Goal: Task Accomplishment & Management: Use online tool/utility

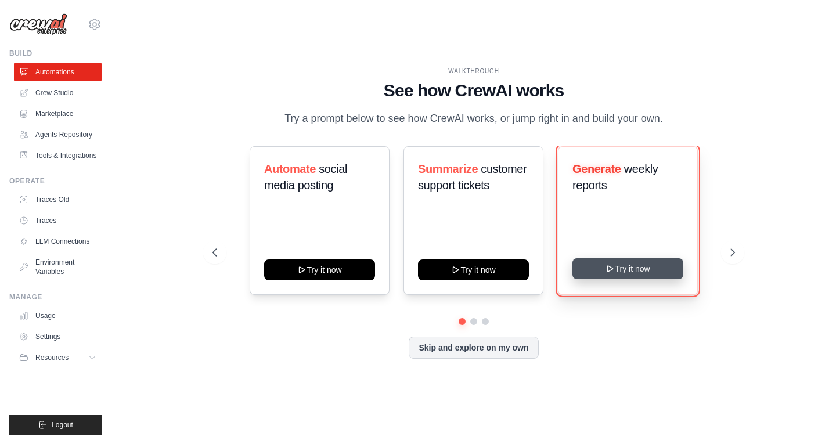
click at [644, 271] on button "Try it now" at bounding box center [627, 268] width 111 height 21
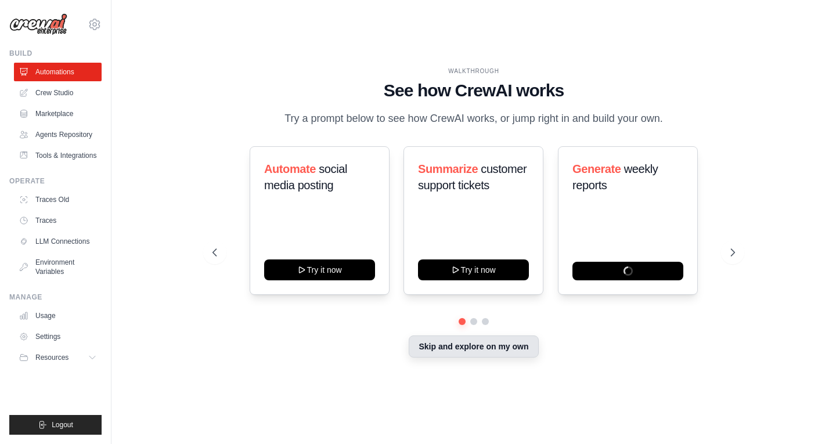
click at [468, 352] on button "Skip and explore on my own" at bounding box center [473, 346] width 129 height 22
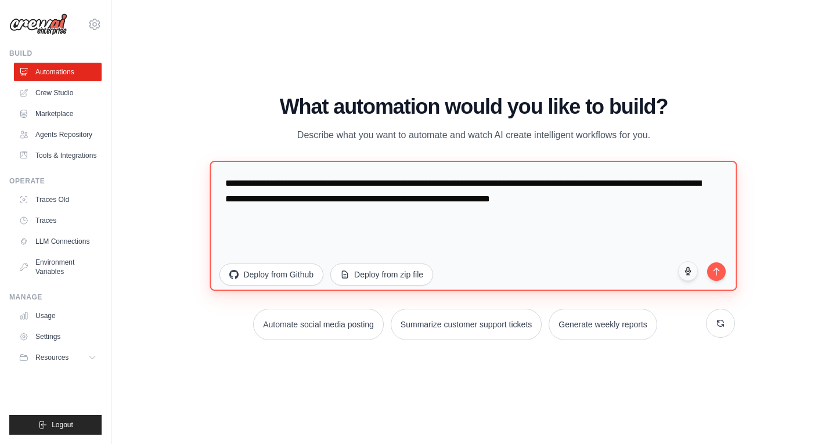
drag, startPoint x: 638, startPoint y: 196, endPoint x: 201, endPoint y: 184, distance: 437.2
click at [201, 184] on div "WALKTHROUGH See how CrewAI works Try a prompt below to see how CrewAI works, or…" at bounding box center [473, 222] width 550 height 254
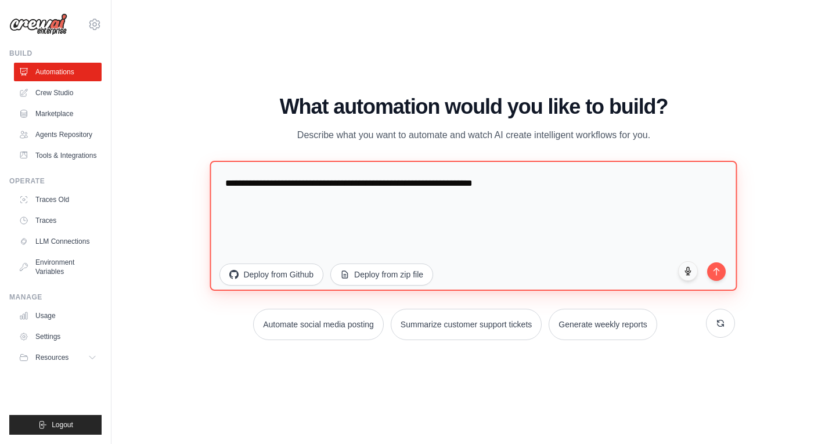
click at [315, 181] on textarea "**********" at bounding box center [473, 225] width 527 height 130
click at [605, 175] on textarea "**********" at bounding box center [473, 225] width 527 height 130
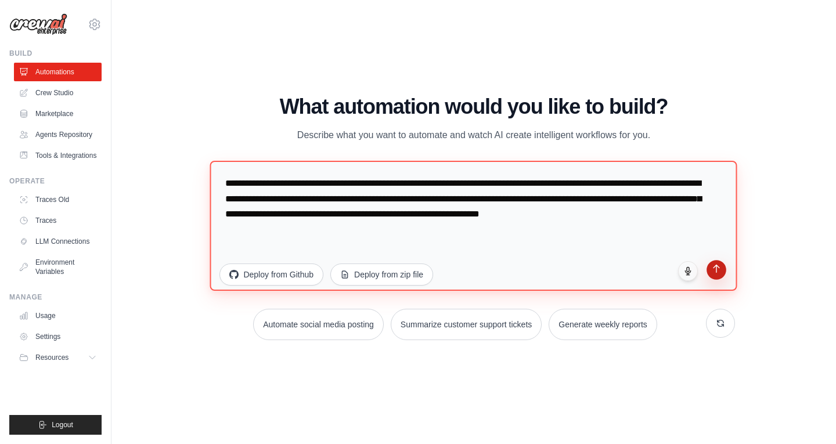
type textarea "**********"
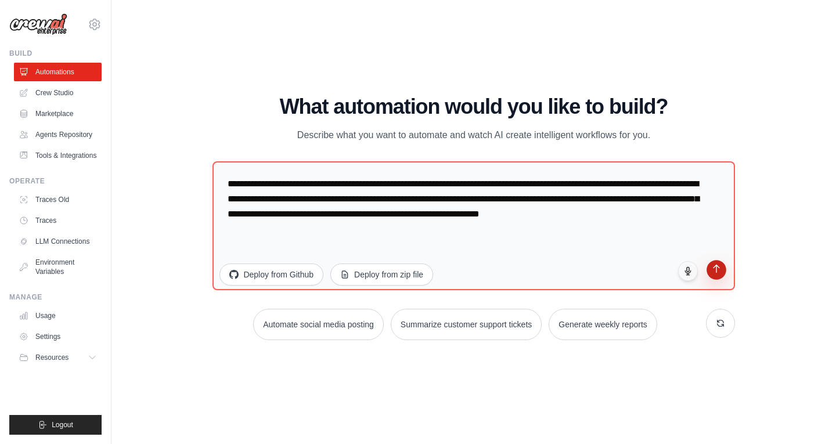
click at [721, 270] on button "submit" at bounding box center [716, 270] width 20 height 20
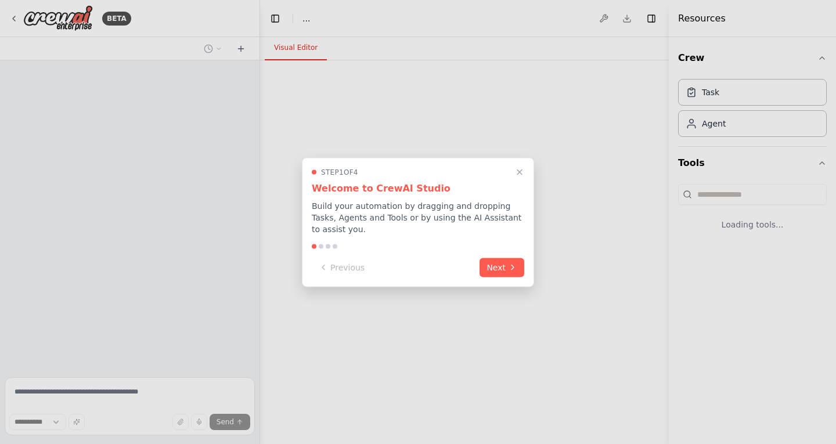
select select "****"
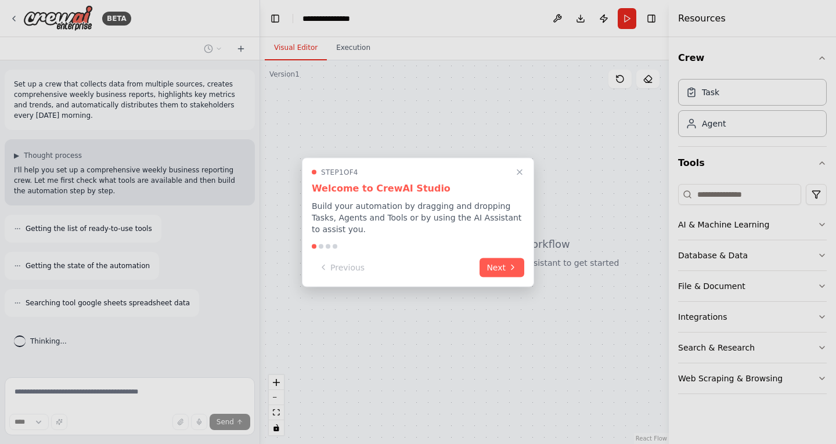
scroll to position [29, 0]
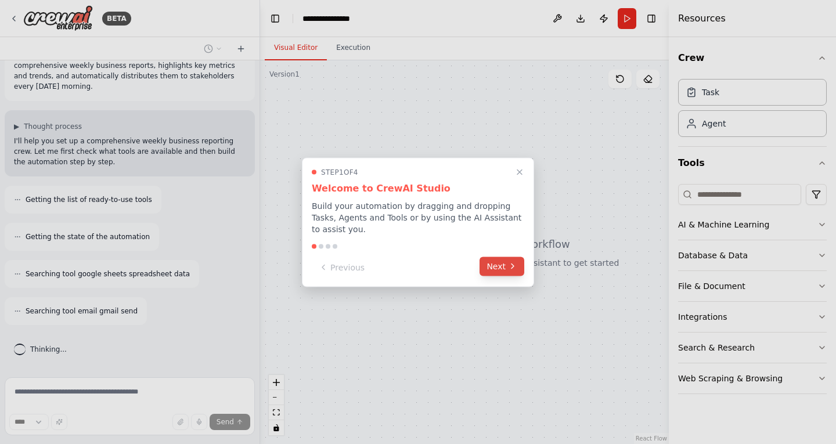
click at [501, 264] on button "Next" at bounding box center [501, 266] width 45 height 19
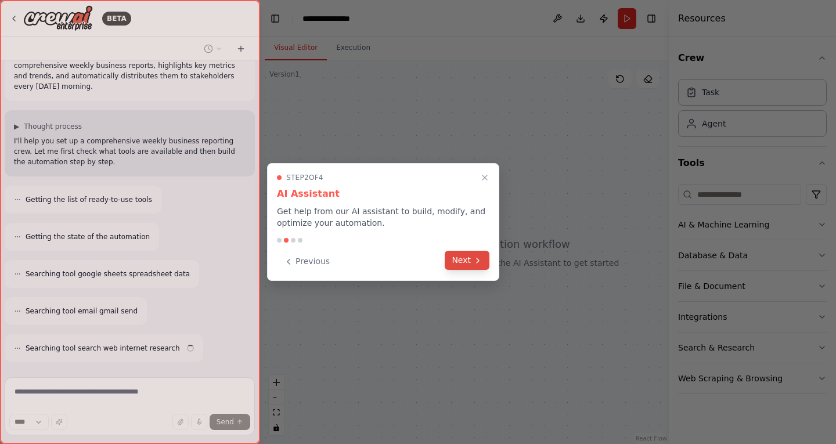
scroll to position [66, 0]
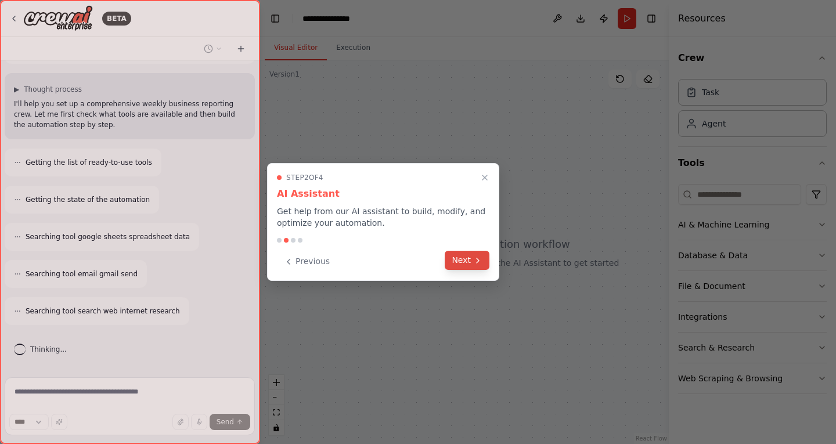
click at [466, 254] on button "Next" at bounding box center [467, 260] width 45 height 19
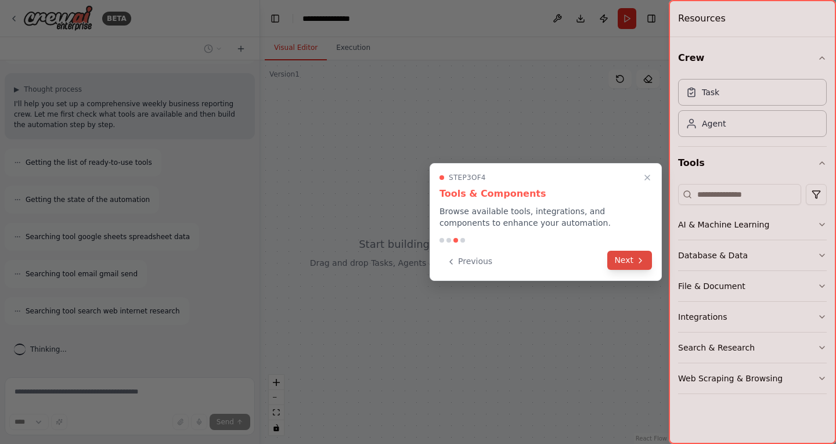
click at [628, 258] on button "Next" at bounding box center [629, 260] width 45 height 19
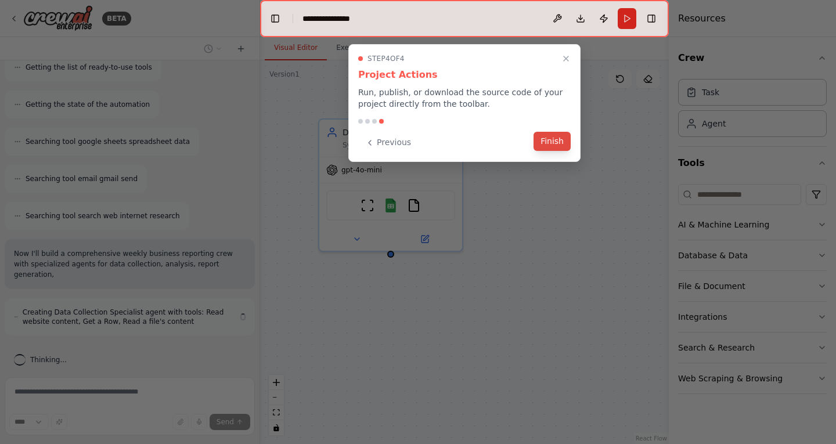
scroll to position [172, 0]
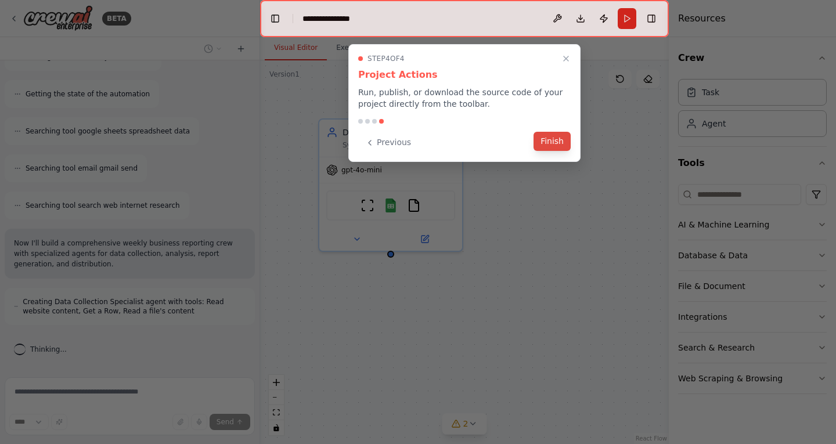
click at [557, 146] on button "Finish" at bounding box center [551, 141] width 37 height 19
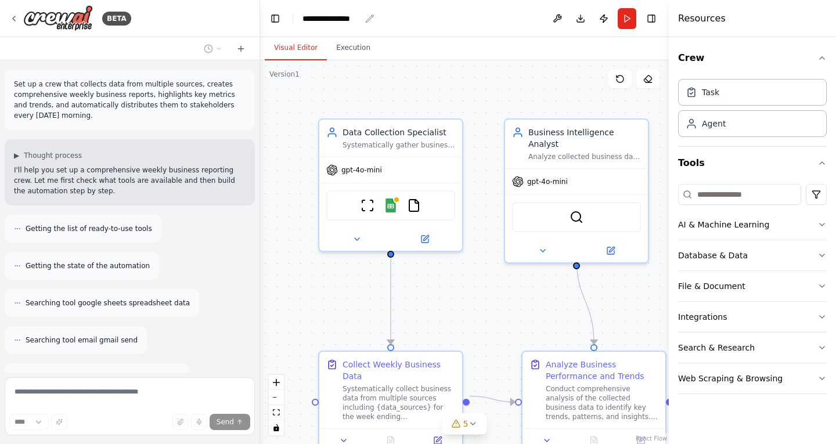
scroll to position [442, 0]
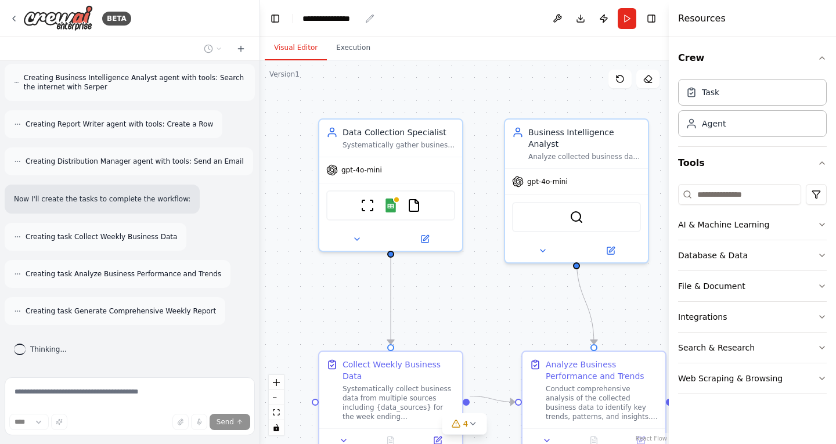
click at [339, 19] on div "**********" at bounding box center [331, 19] width 58 height 12
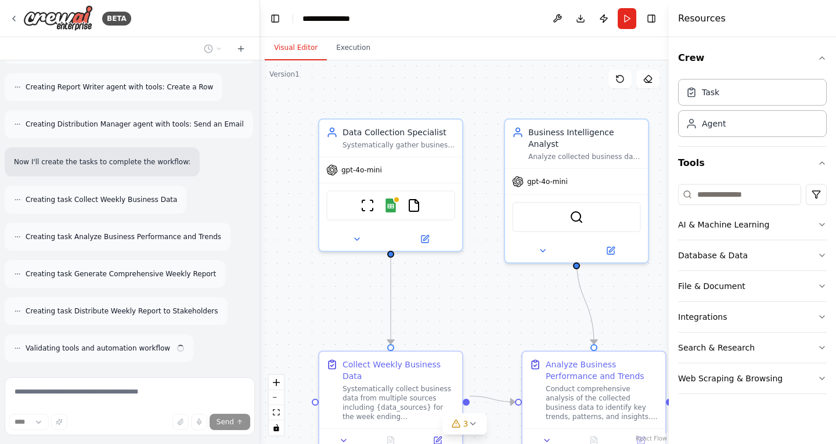
scroll to position [516, 0]
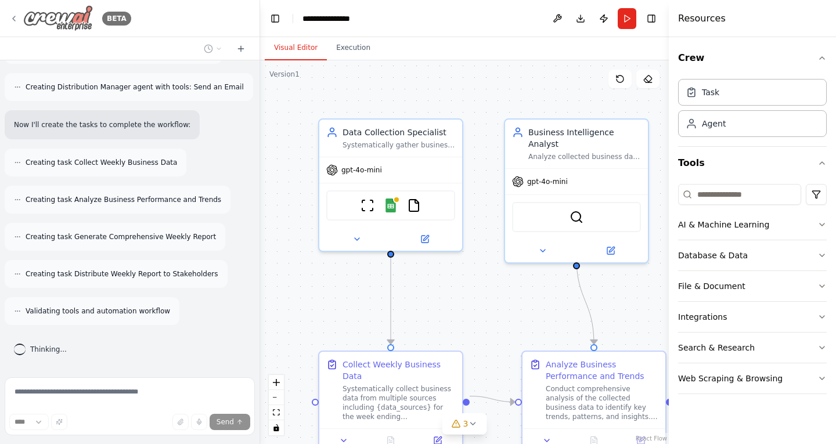
click at [66, 22] on img at bounding box center [58, 18] width 70 height 26
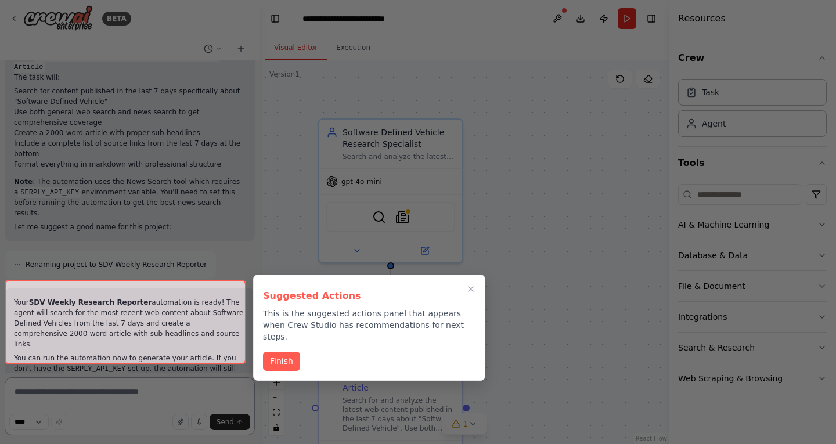
scroll to position [770, 0]
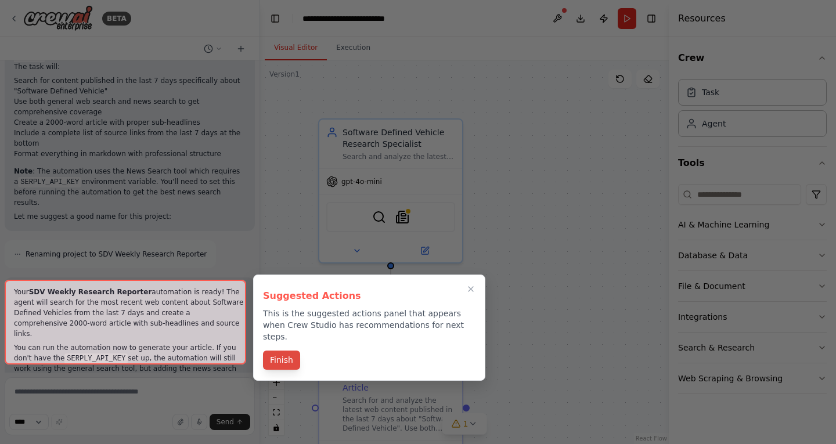
click at [280, 351] on button "Finish" at bounding box center [281, 360] width 37 height 19
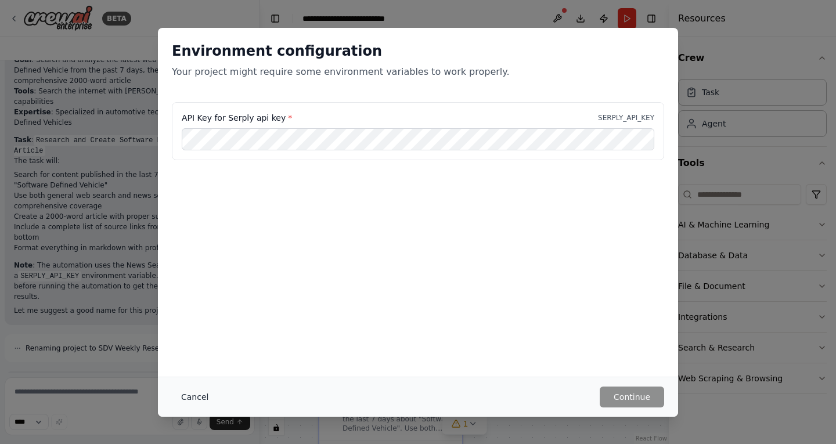
click at [192, 399] on button "Cancel" at bounding box center [195, 396] width 46 height 21
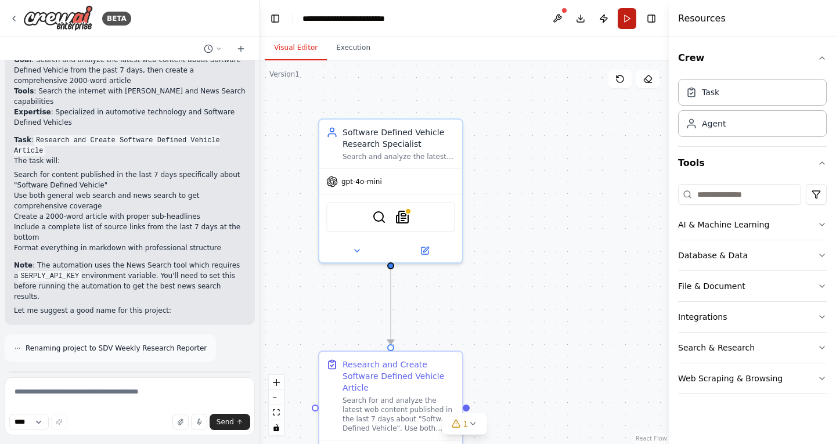
click at [627, 21] on button "Run" at bounding box center [626, 18] width 19 height 21
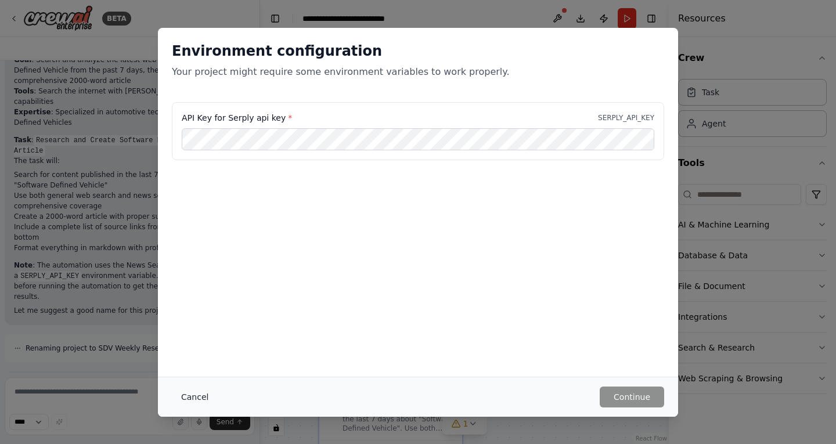
click at [186, 391] on button "Cancel" at bounding box center [195, 396] width 46 height 21
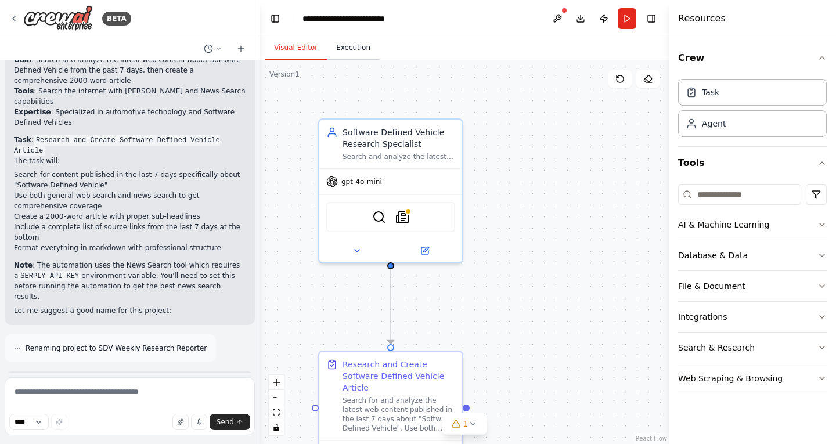
click at [350, 44] on button "Execution" at bounding box center [353, 48] width 53 height 24
click at [295, 46] on button "Visual Editor" at bounding box center [296, 48] width 62 height 24
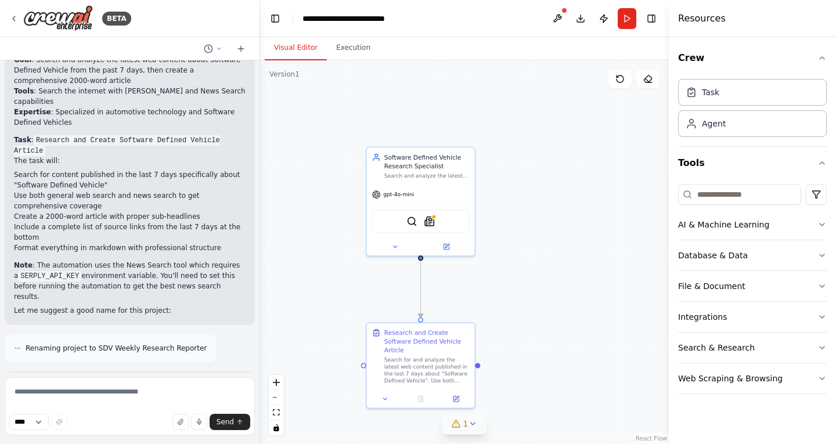
click at [475, 428] on icon at bounding box center [472, 423] width 9 height 9
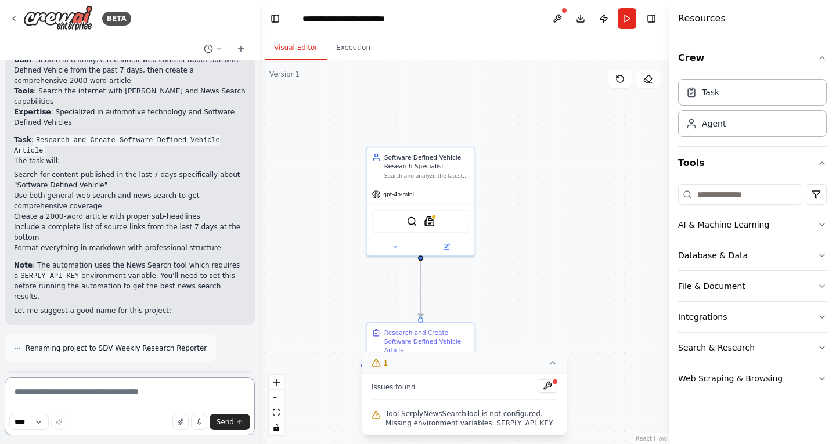
click at [131, 400] on textarea at bounding box center [130, 406] width 250 height 58
type textarea "**********"
click at [236, 422] on icon "submit" at bounding box center [239, 421] width 7 height 7
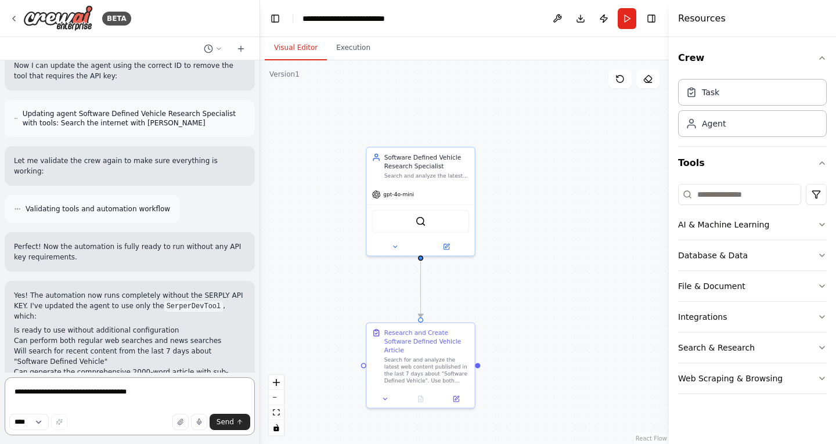
scroll to position [1331, 0]
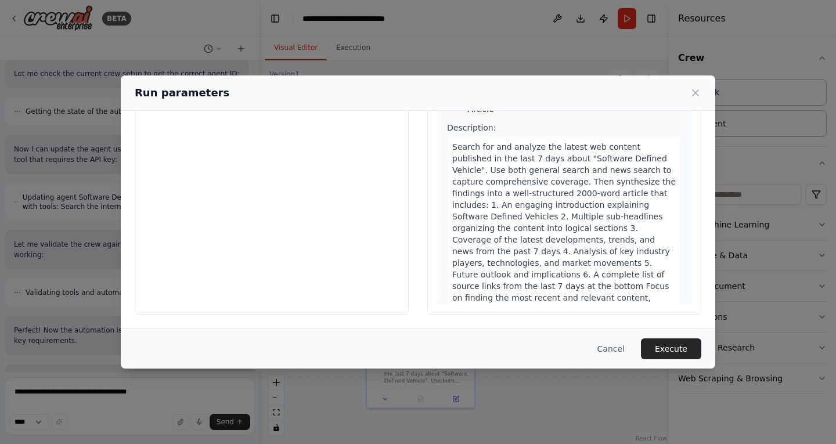
scroll to position [0, 0]
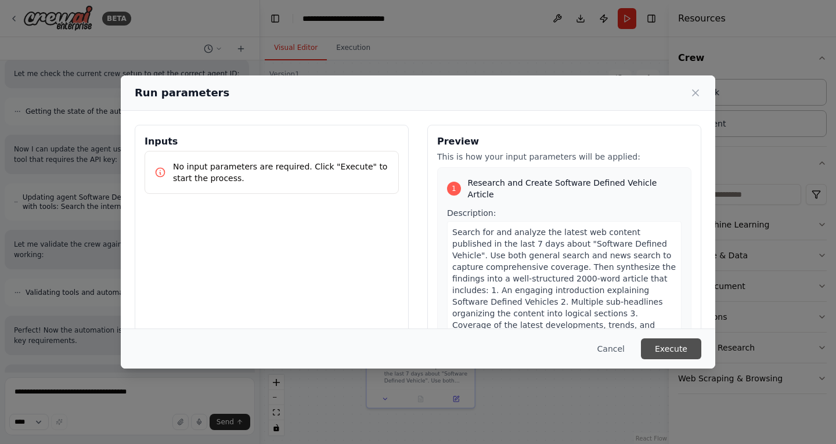
click at [673, 351] on button "Execute" at bounding box center [671, 348] width 60 height 21
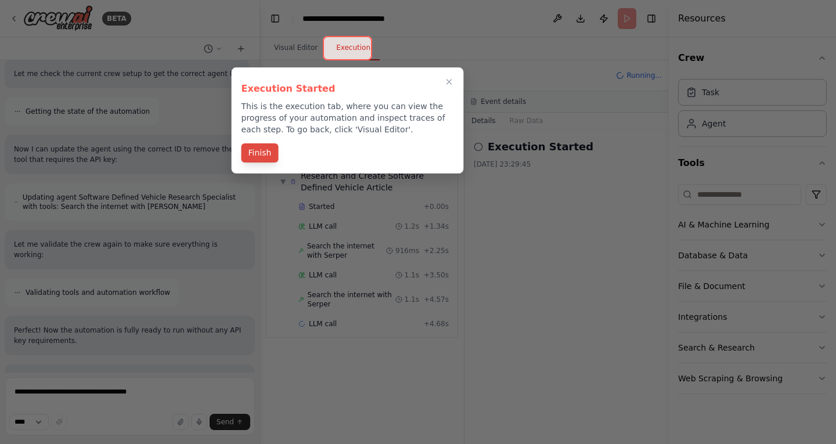
click at [264, 154] on button "Finish" at bounding box center [259, 152] width 37 height 19
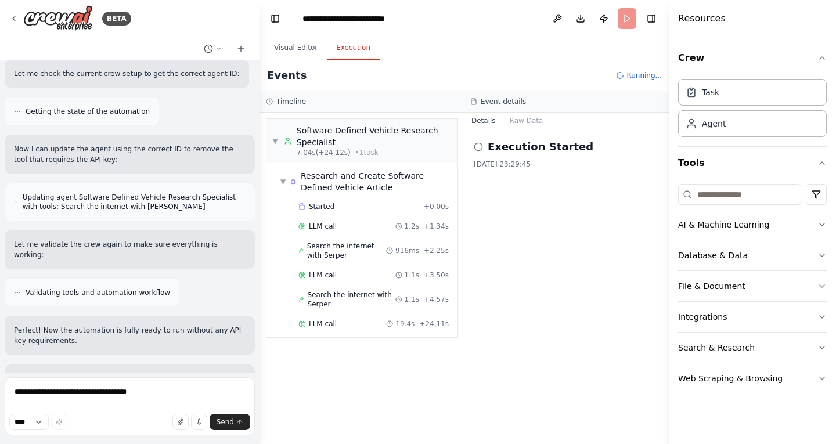
scroll to position [1331, 0]
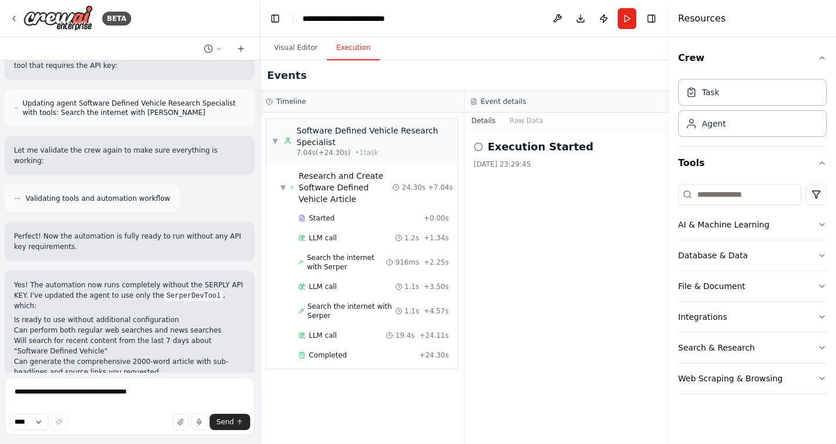
click at [225, 443] on button "Dismiss" at bounding box center [229, 451] width 31 height 12
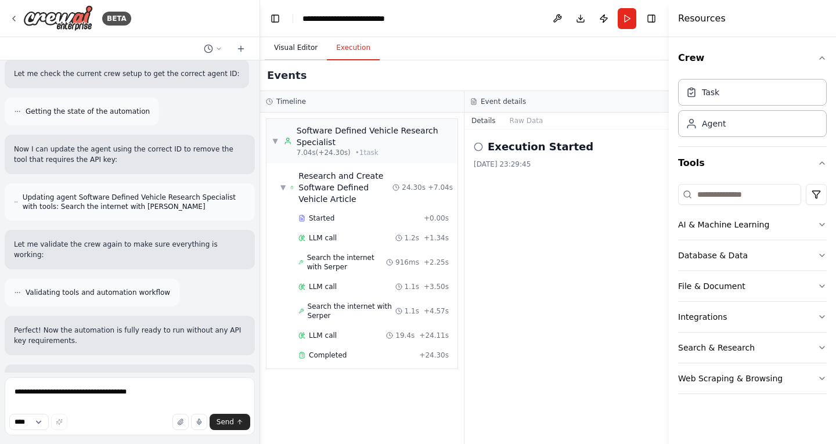
click at [297, 46] on button "Visual Editor" at bounding box center [296, 48] width 62 height 24
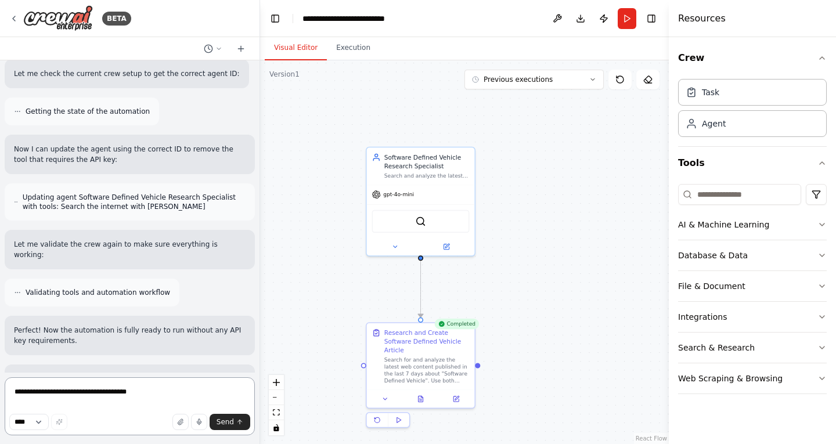
click at [93, 398] on textarea "**********" at bounding box center [130, 406] width 250 height 58
type textarea "**********"
click at [229, 423] on span "Send" at bounding box center [224, 421] width 17 height 9
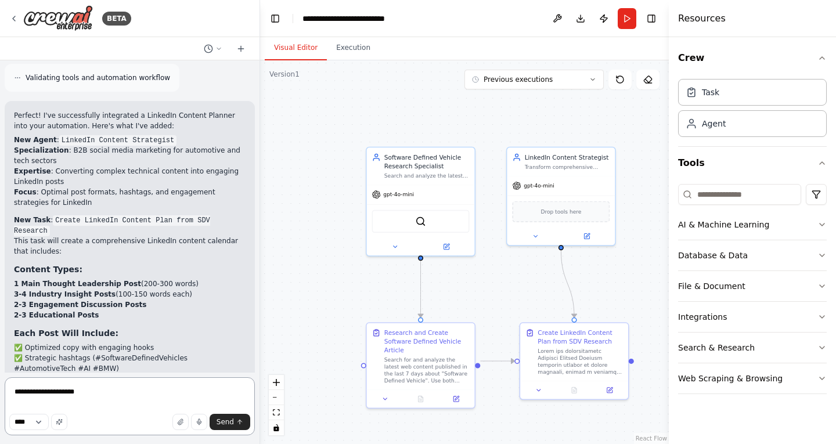
scroll to position [2390, 0]
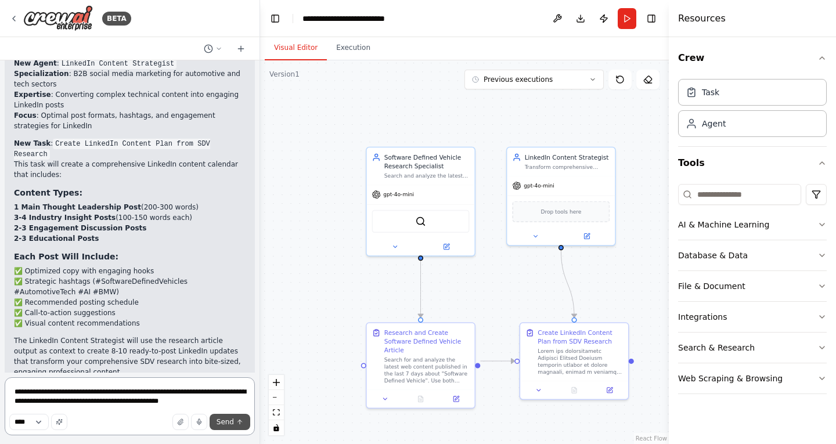
type textarea "**********"
click at [232, 422] on span "Send" at bounding box center [224, 421] width 17 height 9
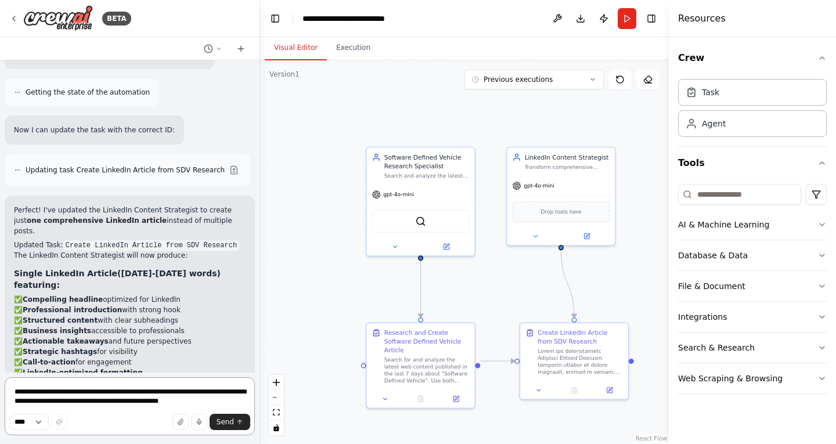
scroll to position [2992, 0]
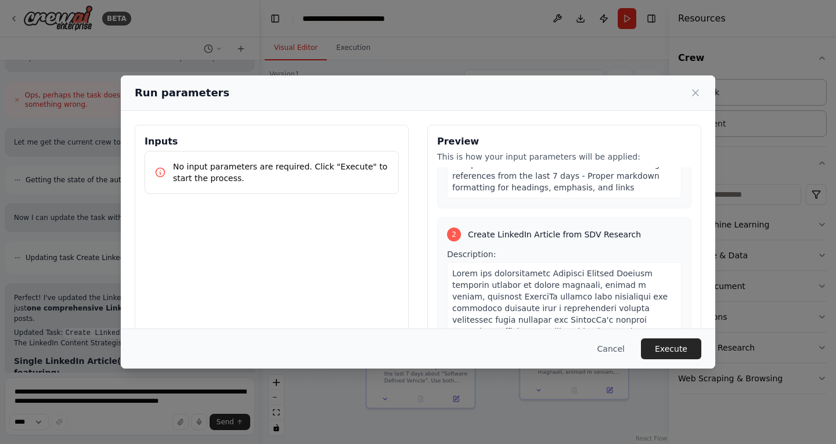
scroll to position [417, 0]
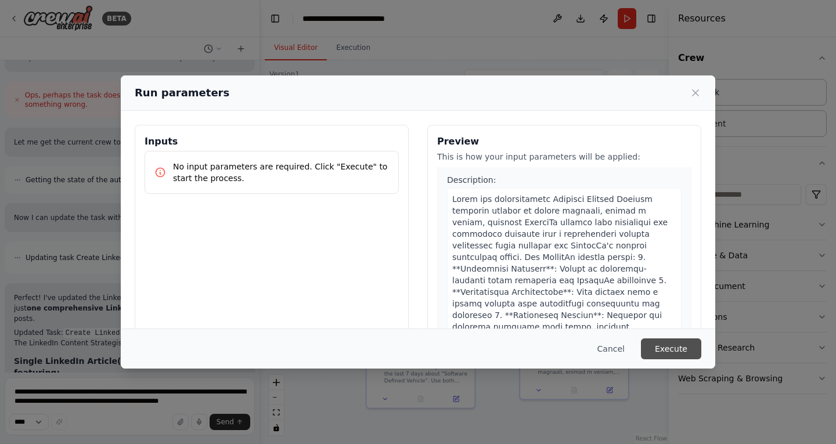
click at [676, 349] on button "Execute" at bounding box center [671, 348] width 60 height 21
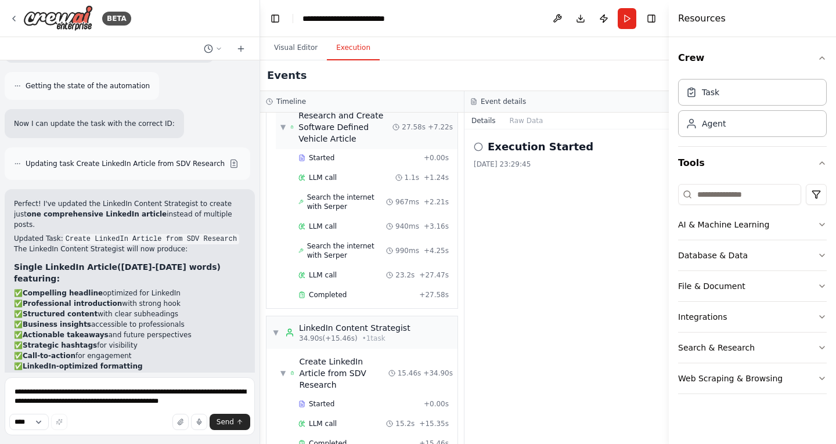
scroll to position [75, 0]
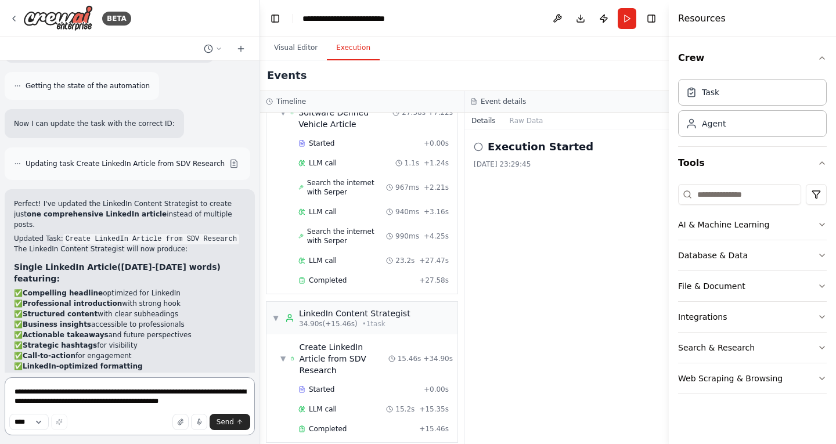
click at [119, 397] on textarea "**********" at bounding box center [130, 406] width 250 height 58
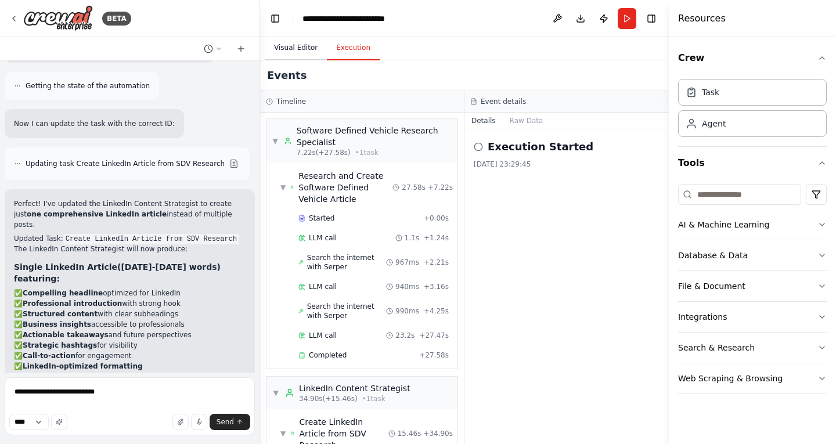
click at [292, 55] on button "Visual Editor" at bounding box center [296, 48] width 62 height 24
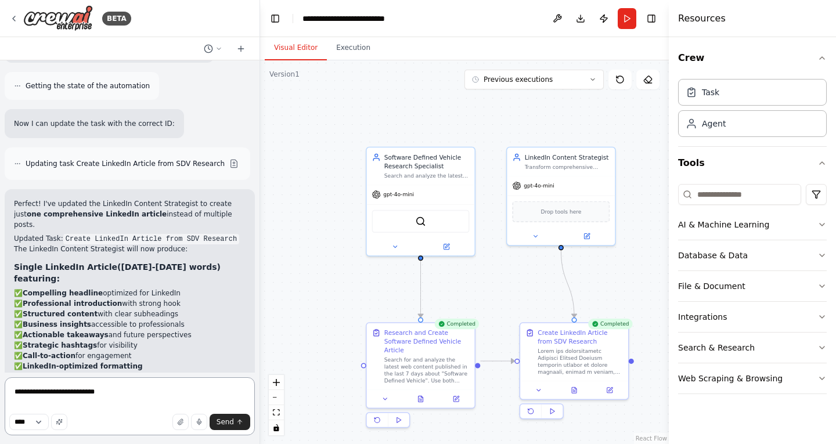
click at [160, 388] on textarea "**********" at bounding box center [130, 406] width 250 height 58
type textarea "**********"
click at [233, 419] on span "Send" at bounding box center [224, 421] width 17 height 9
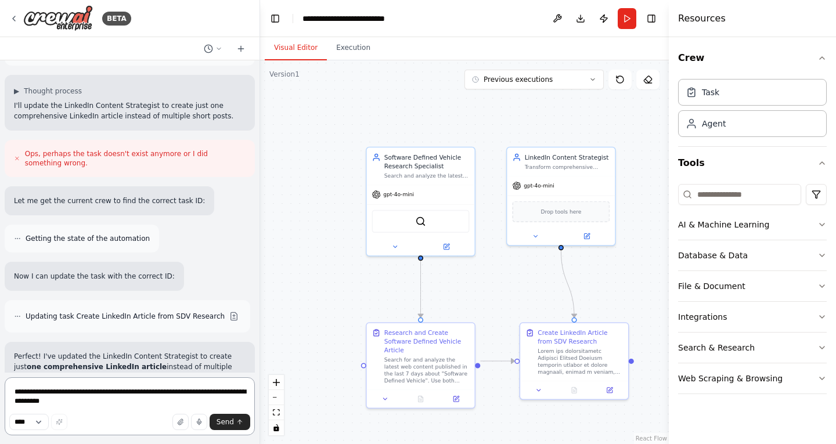
scroll to position [2775, 0]
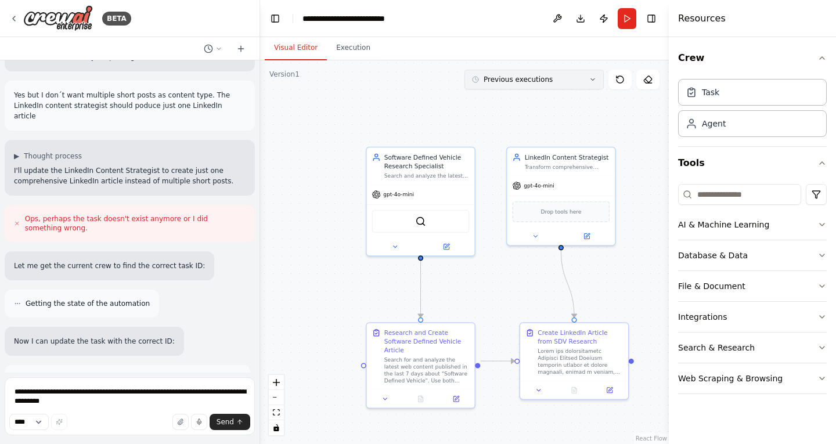
click at [592, 80] on icon at bounding box center [592, 80] width 3 height 2
click at [356, 49] on button "Execution" at bounding box center [353, 48] width 53 height 24
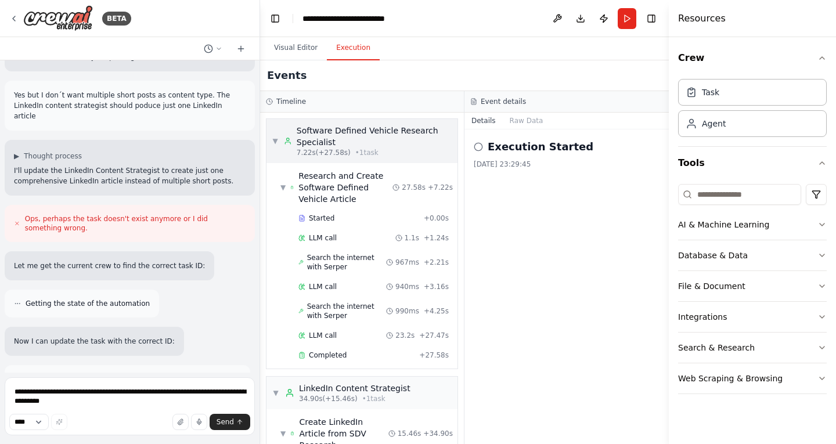
scroll to position [75, 0]
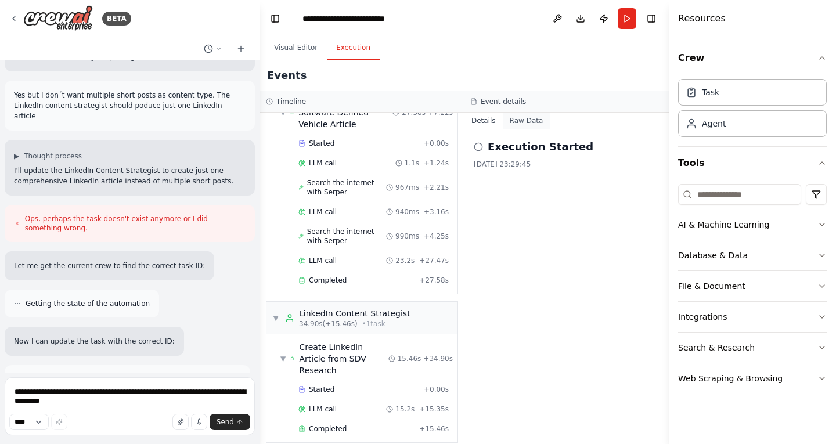
click at [515, 124] on button "Raw Data" at bounding box center [527, 121] width 48 height 16
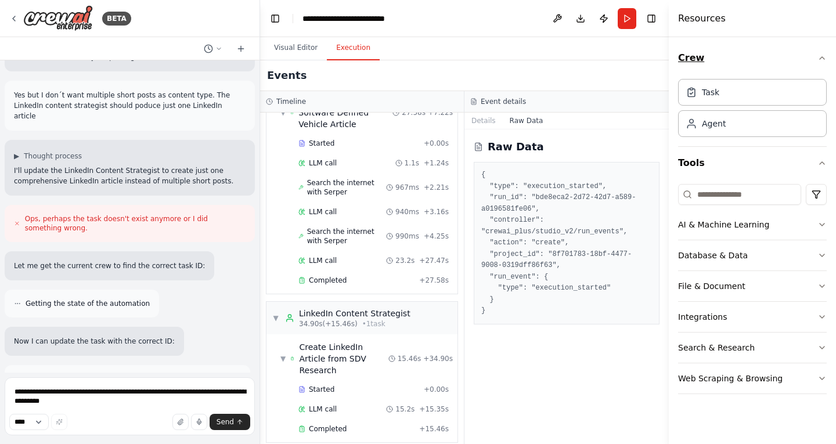
click at [822, 60] on icon "button" at bounding box center [821, 57] width 9 height 9
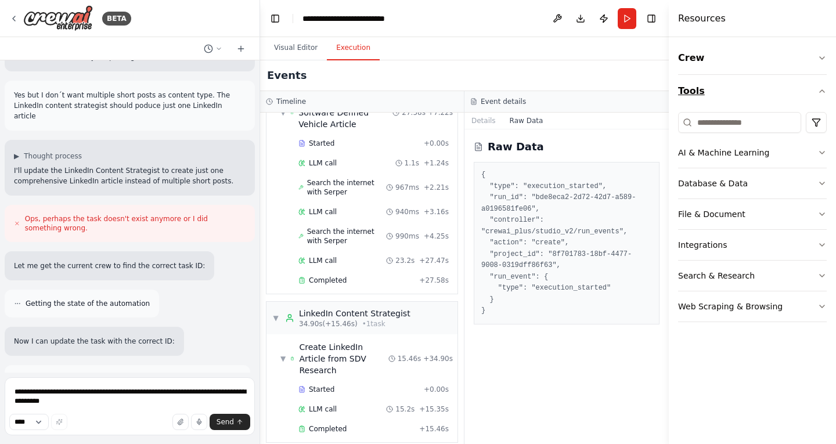
click at [821, 95] on icon "button" at bounding box center [821, 90] width 9 height 9
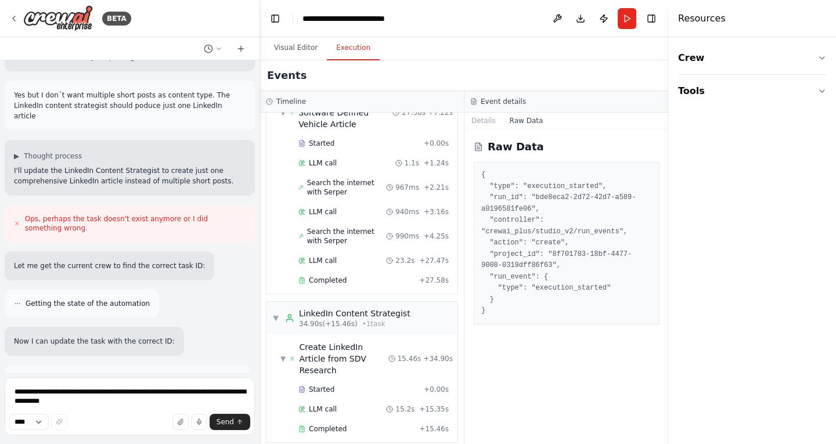
click at [651, 57] on div "Visual Editor Execution" at bounding box center [464, 48] width 409 height 23
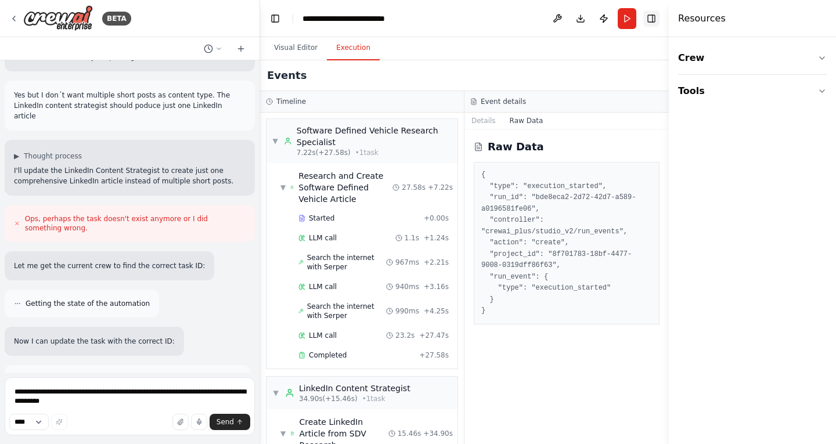
click at [650, 25] on button "Toggle Right Sidebar" at bounding box center [651, 18] width 16 height 16
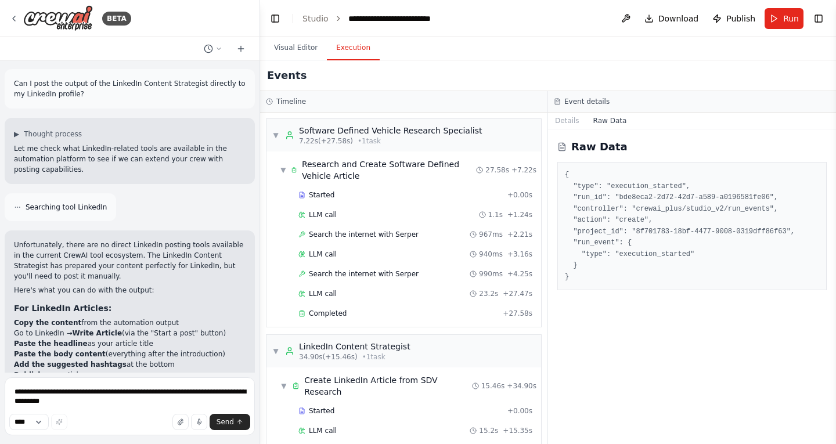
scroll to position [3422, 0]
click at [132, 391] on textarea "**********" at bounding box center [130, 406] width 250 height 58
type textarea "**********"
click at [240, 429] on button "Send" at bounding box center [229, 422] width 41 height 16
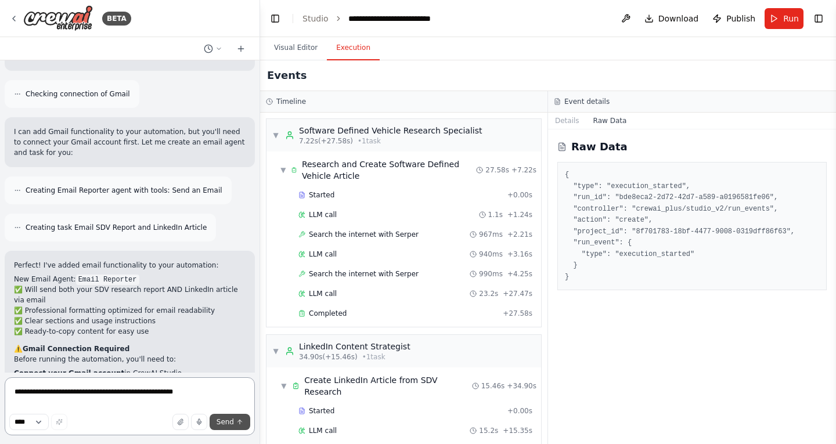
scroll to position [4161, 0]
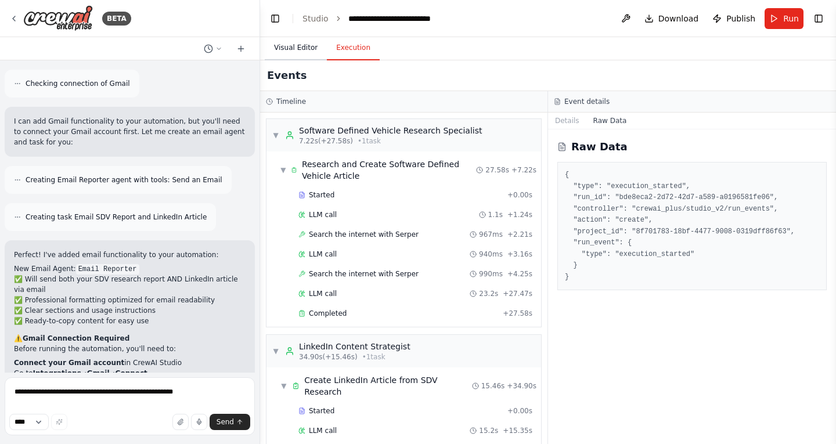
click at [302, 50] on button "Visual Editor" at bounding box center [296, 48] width 62 height 24
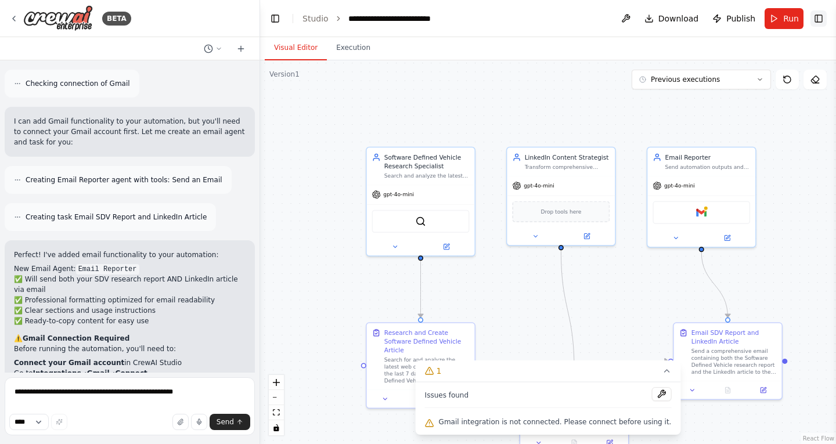
click at [818, 19] on button "Toggle Right Sidebar" at bounding box center [818, 18] width 16 height 16
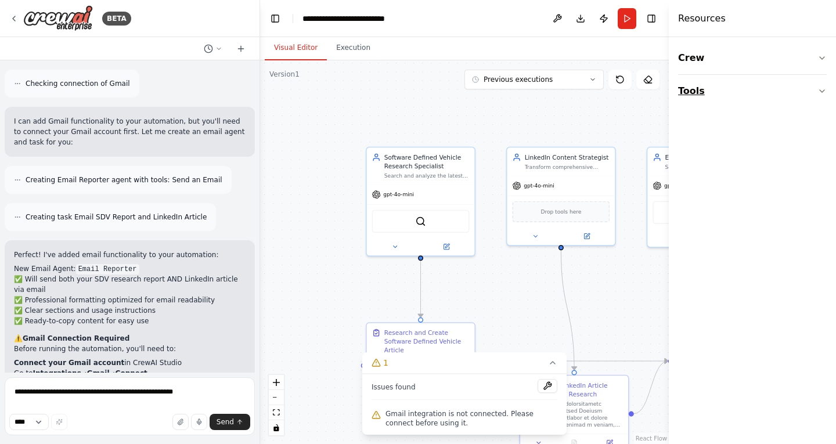
click at [818, 93] on icon "button" at bounding box center [821, 90] width 9 height 9
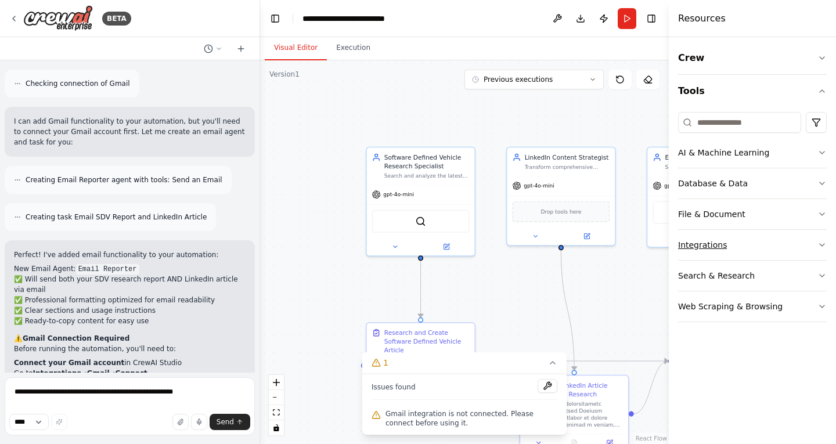
click at [735, 252] on button "Integrations" at bounding box center [752, 245] width 149 height 30
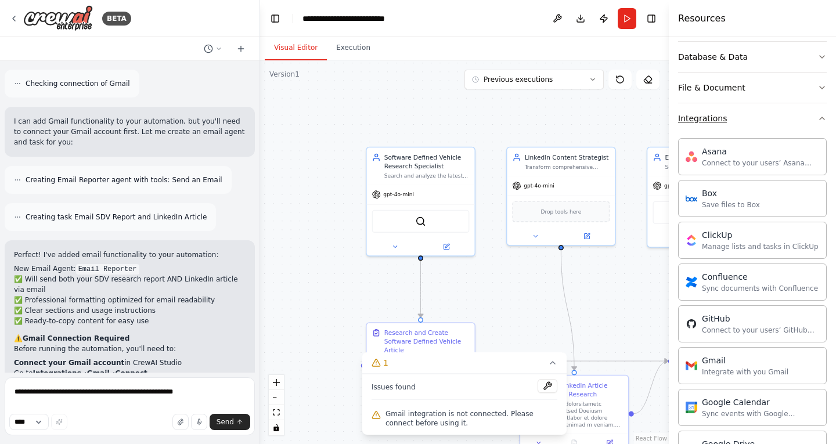
scroll to position [167, 0]
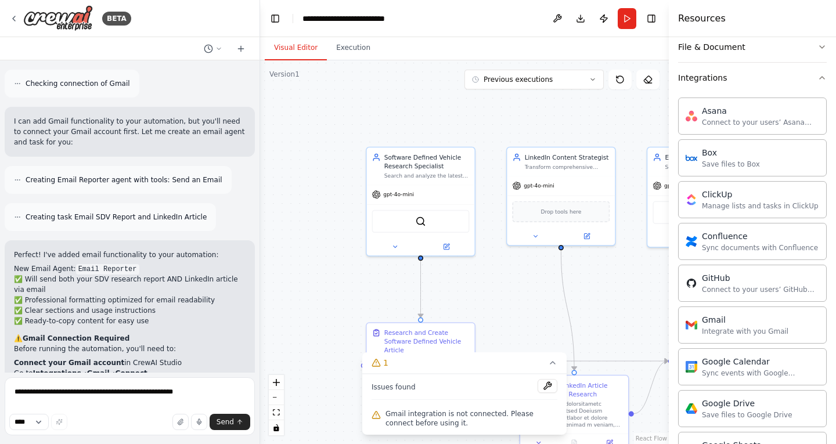
click at [736, 331] on div "Integrate with you Gmail" at bounding box center [745, 330] width 86 height 9
click at [696, 335] on div "Gmail Integrate with you Gmail" at bounding box center [736, 324] width 103 height 22
click at [817, 77] on icon "button" at bounding box center [821, 77] width 9 height 9
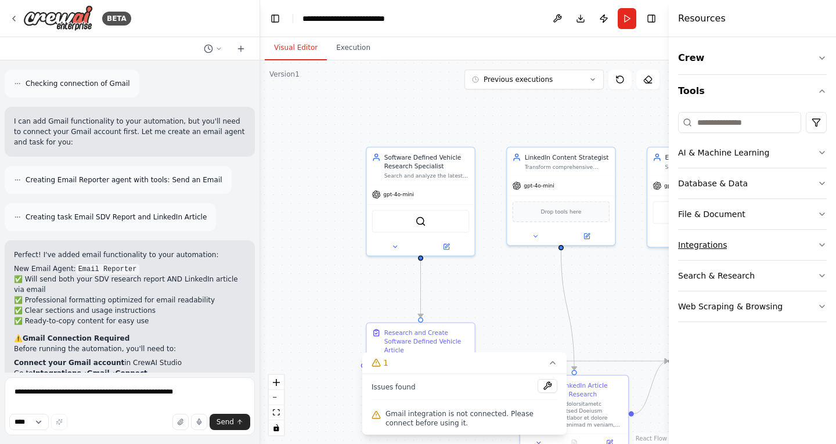
scroll to position [0, 0]
click at [818, 87] on icon "button" at bounding box center [821, 90] width 9 height 9
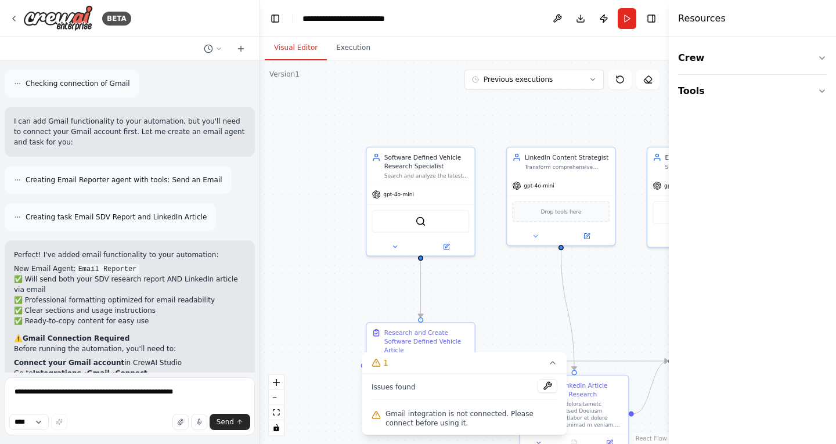
click at [644, 126] on div ".deletable-edge-delete-btn { width: 20px; height: 20px; border: 0px solid #ffff…" at bounding box center [464, 252] width 409 height 384
click at [648, 24] on button "Toggle Right Sidebar" at bounding box center [651, 18] width 16 height 16
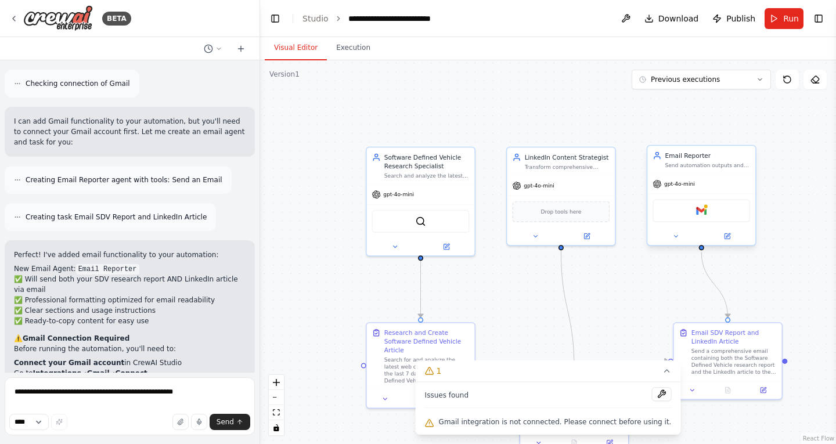
click at [698, 220] on div "Gmail" at bounding box center [700, 211] width 97 height 23
click at [651, 396] on button at bounding box center [661, 394] width 20 height 14
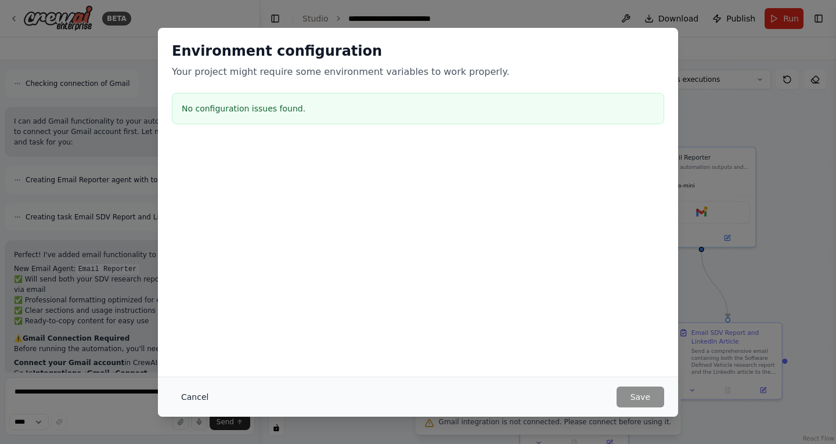
click at [197, 392] on button "Cancel" at bounding box center [195, 396] width 46 height 21
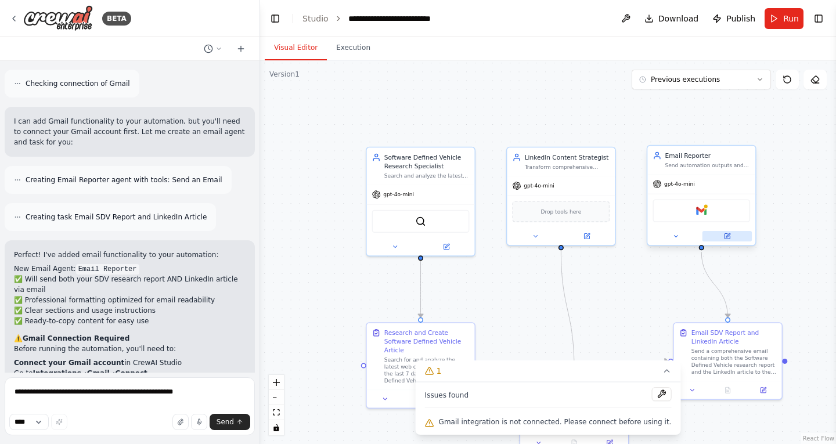
click at [732, 234] on button at bounding box center [726, 236] width 49 height 10
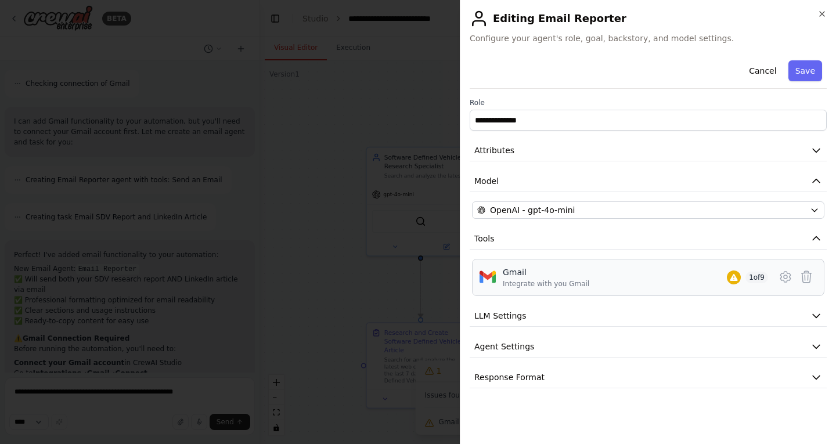
click at [630, 278] on div "Gmail Integrate with you Gmail 1 of 9" at bounding box center [635, 277] width 265 height 22
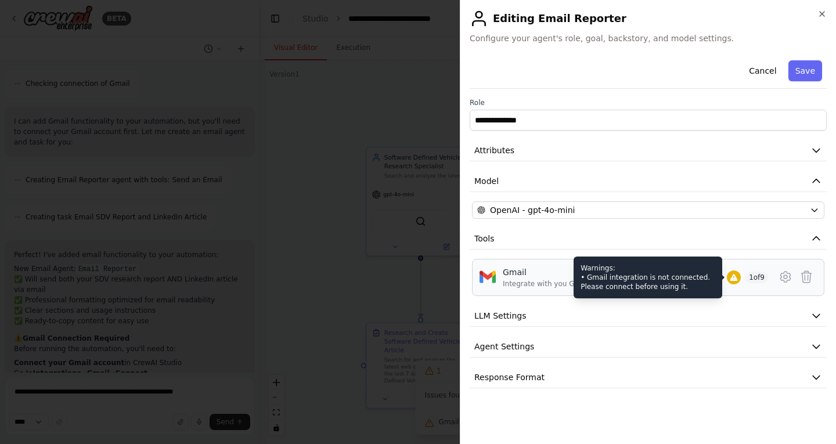
click at [727, 279] on div at bounding box center [734, 277] width 14 height 14
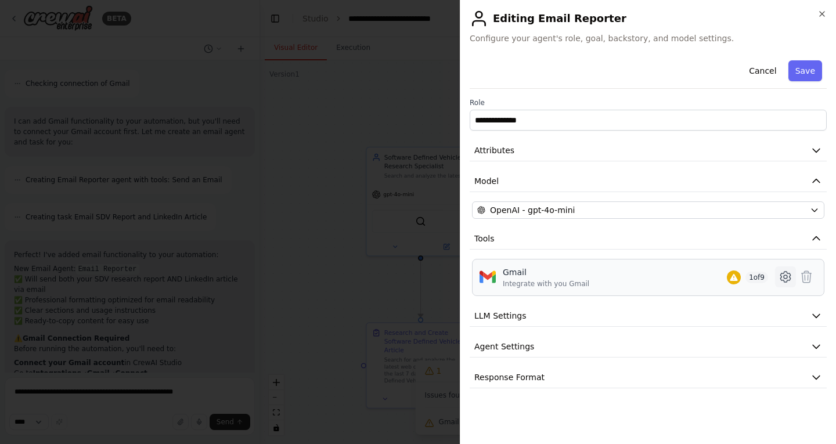
click at [785, 274] on icon at bounding box center [785, 277] width 14 height 14
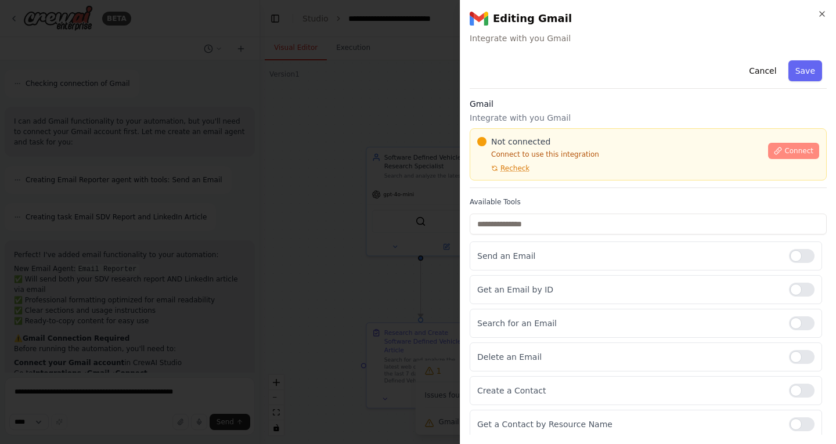
click at [784, 153] on span "Connect" at bounding box center [798, 150] width 29 height 9
click at [784, 152] on span "Connect" at bounding box center [798, 150] width 29 height 9
click at [763, 74] on button "Cancel" at bounding box center [762, 70] width 41 height 21
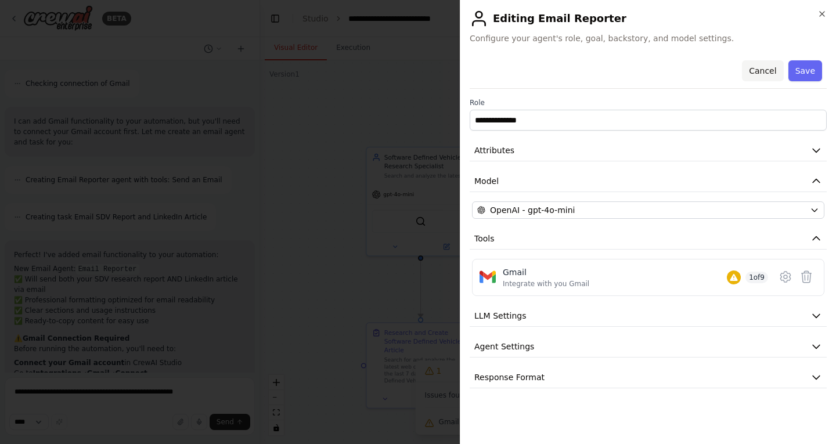
click at [760, 70] on button "Cancel" at bounding box center [762, 70] width 41 height 21
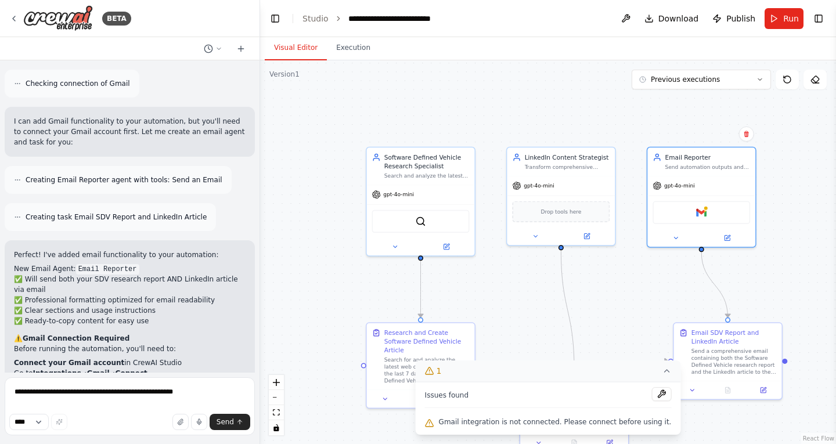
click at [662, 374] on icon at bounding box center [666, 370] width 9 height 9
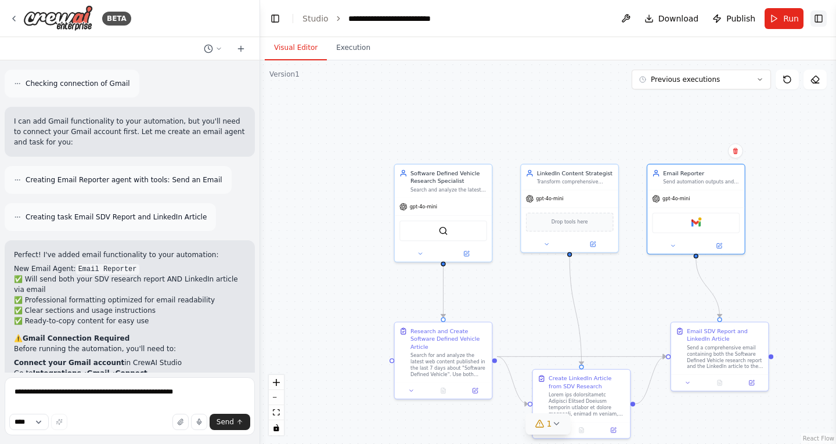
click at [821, 13] on button "Toggle Right Sidebar" at bounding box center [818, 18] width 16 height 16
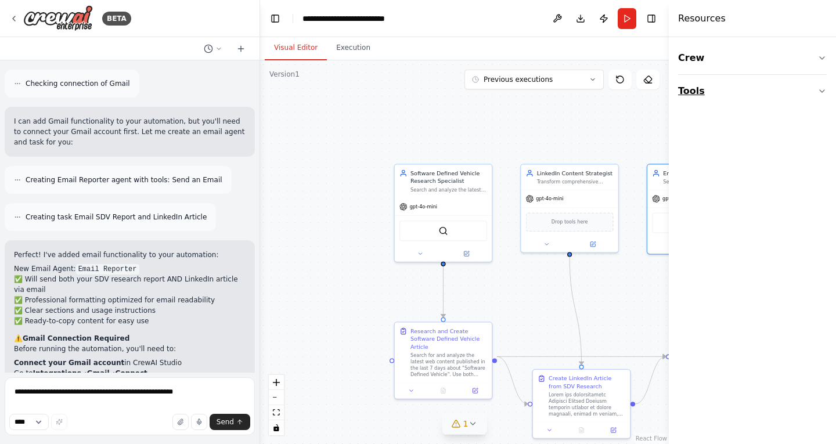
click at [731, 93] on button "Tools" at bounding box center [752, 91] width 149 height 32
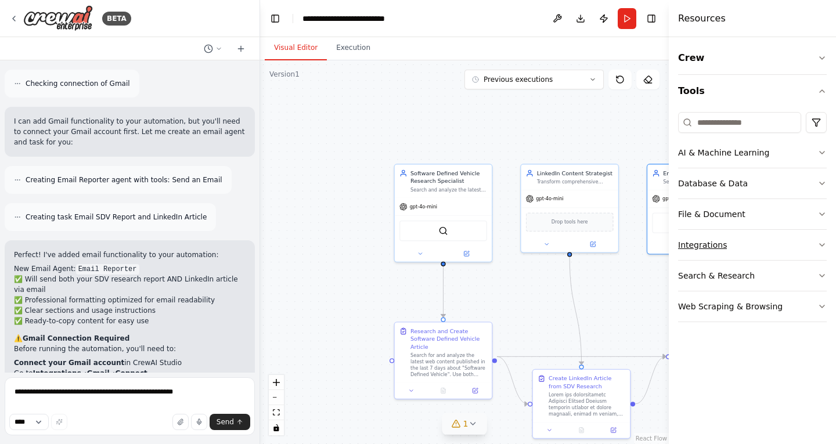
click at [702, 246] on div "Integrations" at bounding box center [702, 245] width 49 height 12
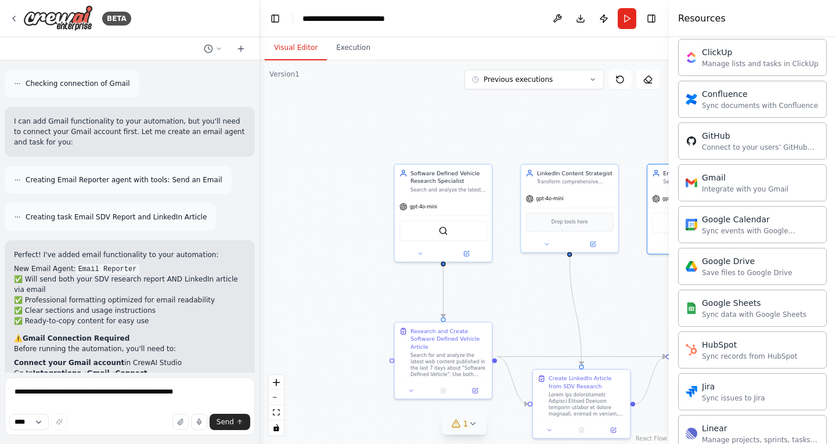
scroll to position [305, 0]
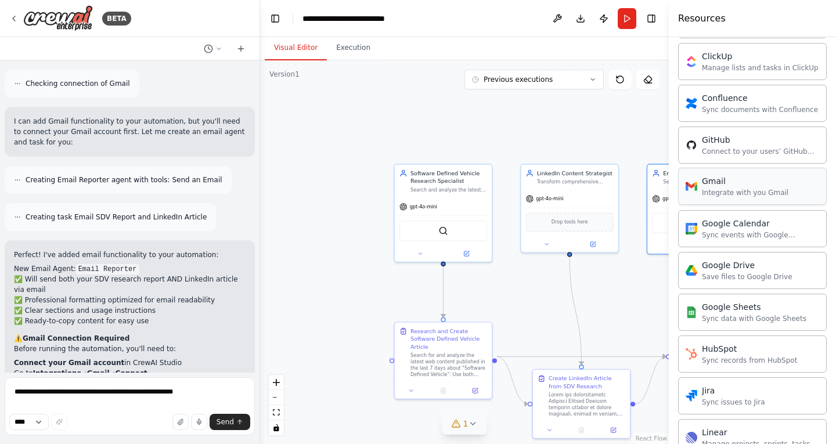
click at [720, 191] on div "Integrate with you Gmail" at bounding box center [745, 192] width 86 height 9
click at [776, 193] on div "Integrate with you Gmail" at bounding box center [745, 192] width 86 height 9
click at [656, 128] on div ".deletable-edge-delete-btn { width: 20px; height: 20px; border: 0px solid #ffff…" at bounding box center [464, 252] width 409 height 384
click at [761, 190] on div "Integrate with you Gmail" at bounding box center [745, 192] width 86 height 9
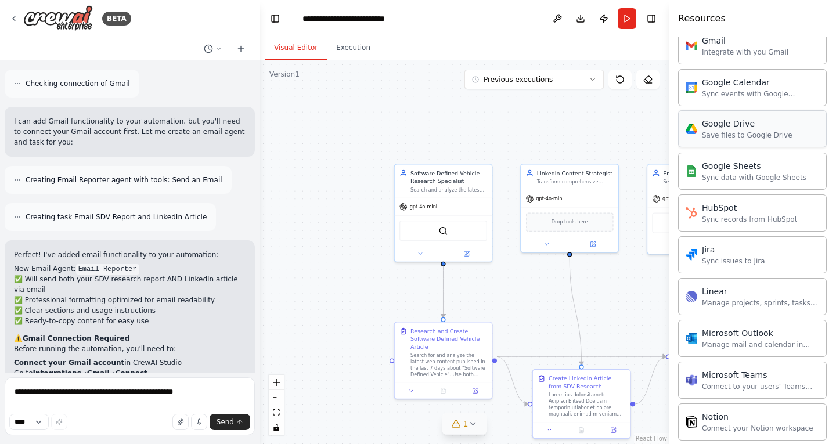
scroll to position [447, 0]
click at [732, 348] on div "Microsoft Outlook Manage mail and calendar in Outlook" at bounding box center [752, 336] width 149 height 37
click at [658, 23] on button "Toggle Right Sidebar" at bounding box center [651, 18] width 16 height 16
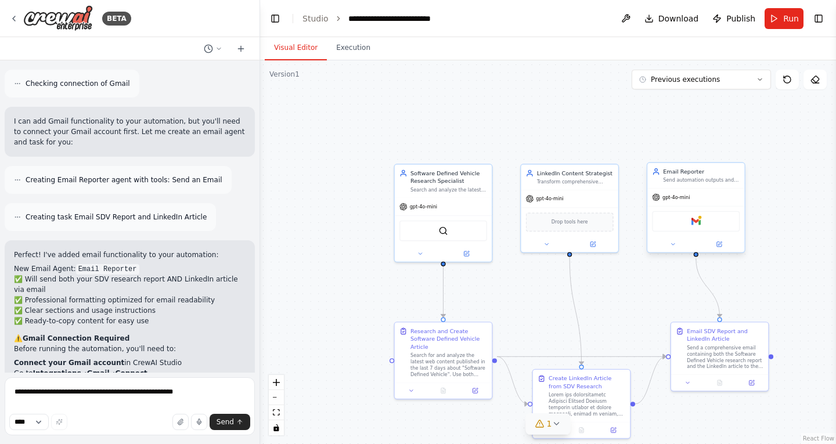
click at [702, 226] on div "Gmail" at bounding box center [696, 221] width 88 height 20
click at [677, 245] on button at bounding box center [673, 244] width 45 height 9
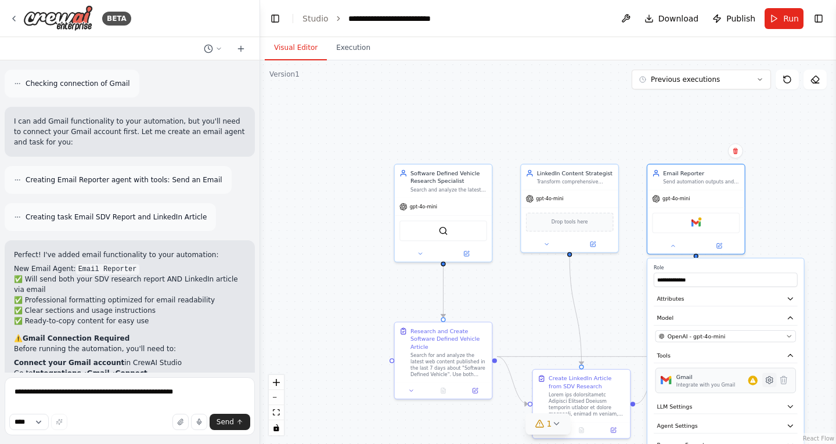
click at [770, 382] on icon at bounding box center [768, 380] width 7 height 7
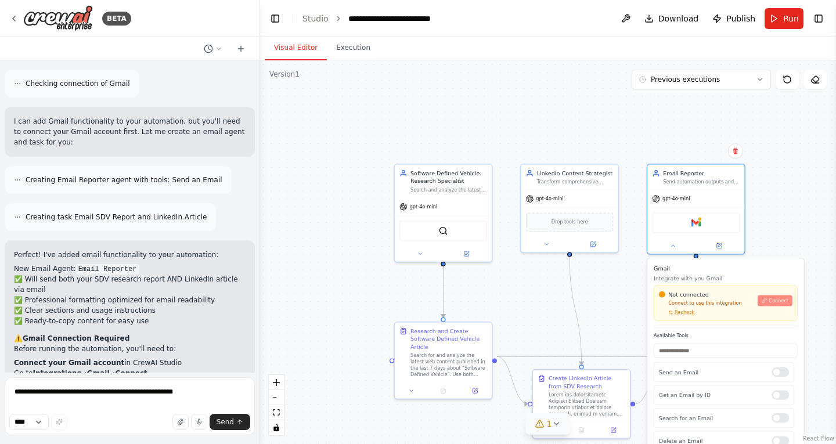
click at [774, 304] on span "Connect" at bounding box center [778, 301] width 20 height 6
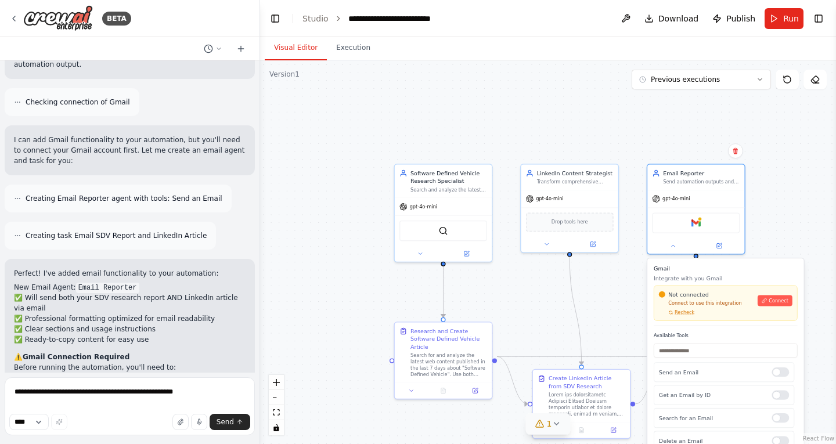
scroll to position [4161, 0]
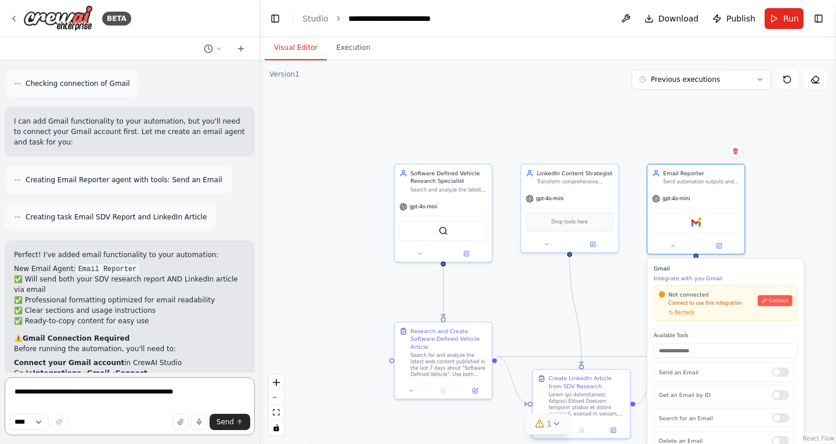
click at [121, 398] on textarea "**********" at bounding box center [130, 406] width 250 height 58
click at [230, 430] on textarea "**********" at bounding box center [130, 406] width 250 height 58
type textarea "**********"
click at [230, 423] on span "Send" at bounding box center [224, 421] width 17 height 9
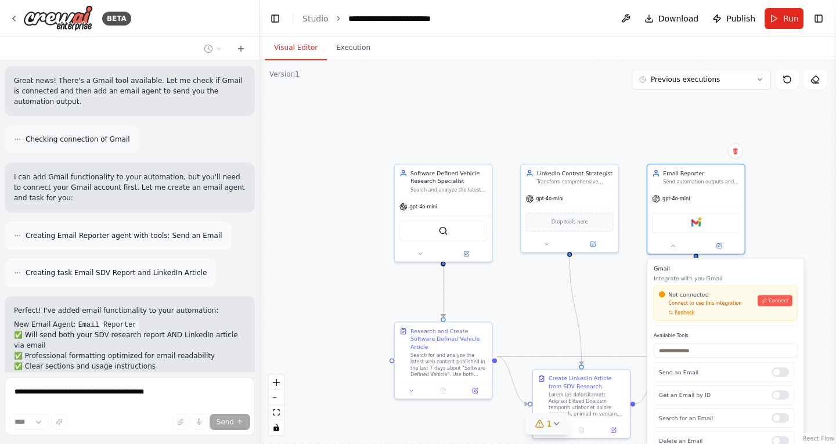
scroll to position [4145, 0]
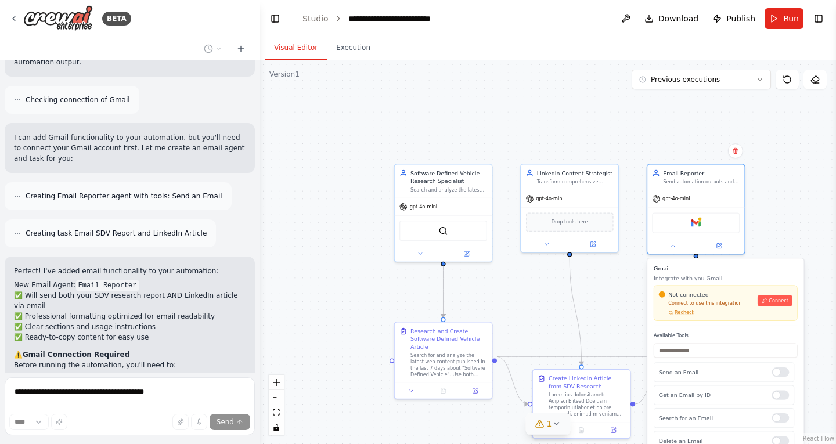
click at [795, 223] on div ".deletable-edge-delete-btn { width: 20px; height: 20px; border: 0px solid #ffff…" at bounding box center [548, 252] width 576 height 384
click at [726, 172] on div "Email Reporter" at bounding box center [701, 172] width 77 height 8
click at [736, 155] on button at bounding box center [735, 150] width 15 height 15
click at [713, 153] on button "Confirm" at bounding box center [702, 151] width 41 height 14
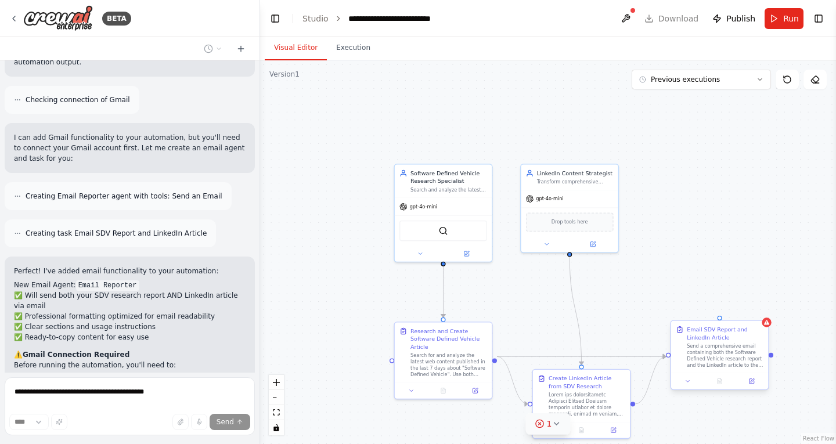
click at [737, 348] on div "Send a comprehensive email containing both the Software Defined Vehicle researc…" at bounding box center [725, 356] width 77 height 26
click at [761, 308] on icon at bounding box center [759, 309] width 7 height 7
click at [733, 309] on button "Confirm" at bounding box center [725, 310] width 41 height 14
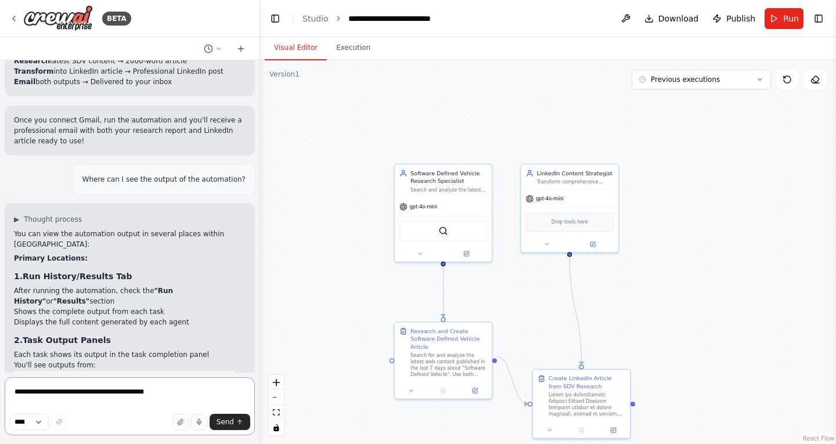
scroll to position [4547, 0]
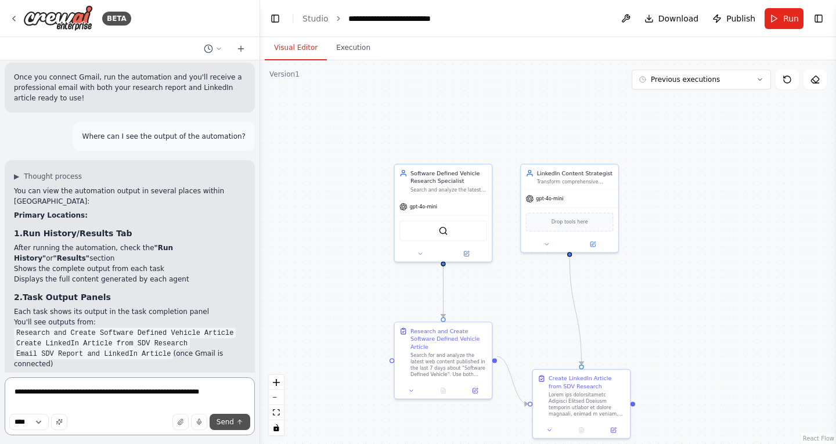
type textarea "**********"
click at [226, 425] on span "Send" at bounding box center [224, 421] width 17 height 9
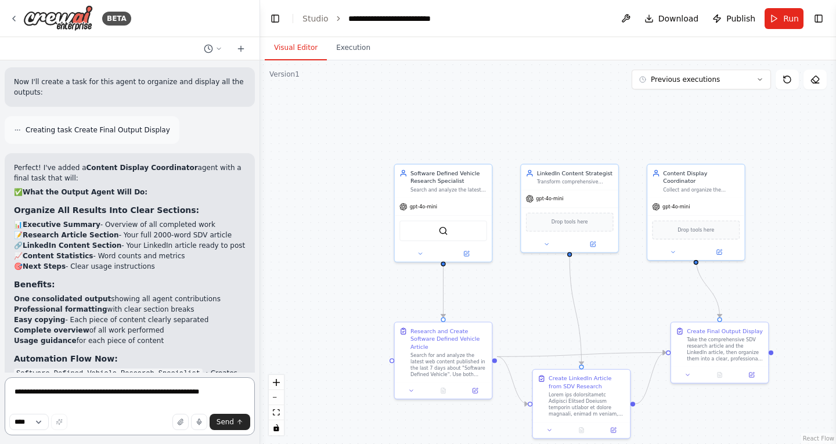
scroll to position [5354, 0]
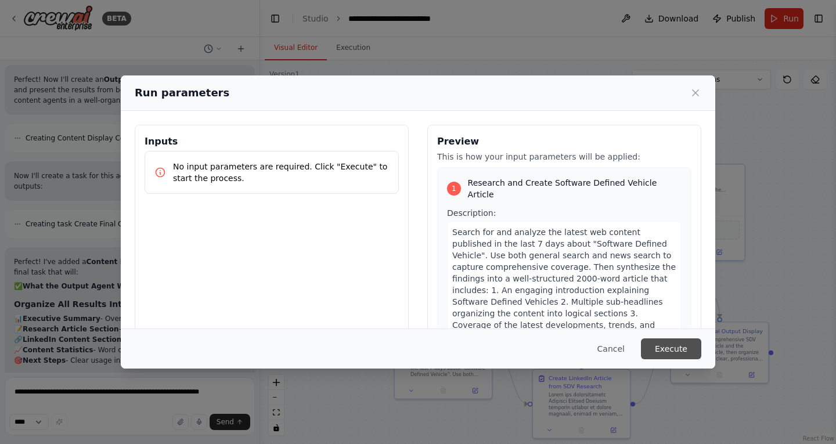
click at [667, 355] on button "Execute" at bounding box center [671, 348] width 60 height 21
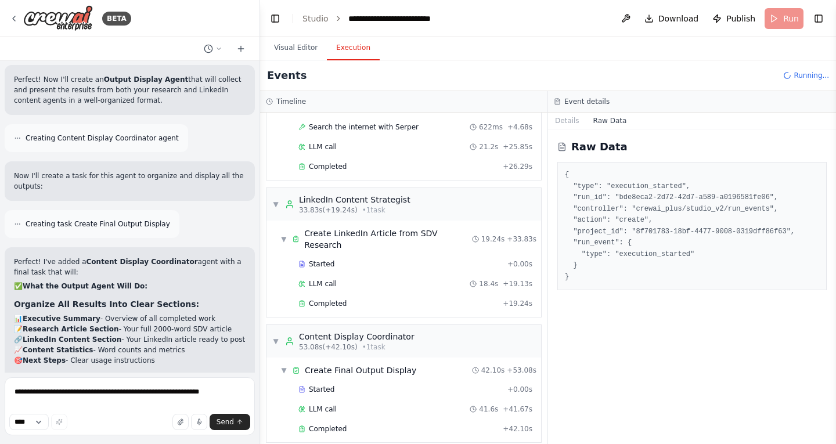
scroll to position [5354, 0]
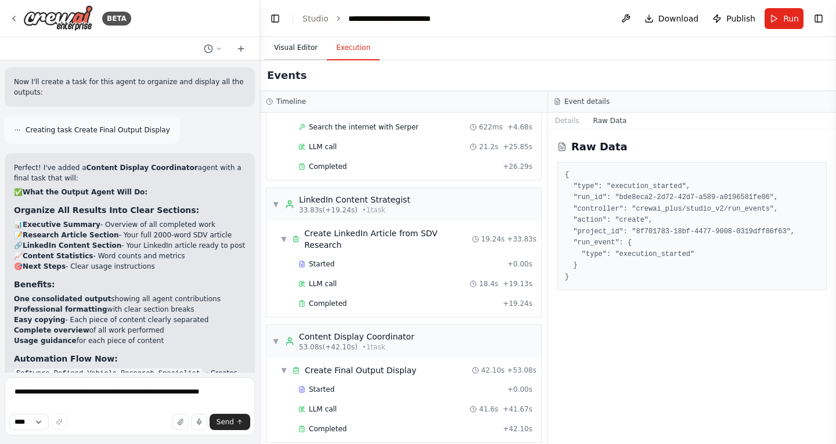
click at [291, 46] on button "Visual Editor" at bounding box center [296, 48] width 62 height 24
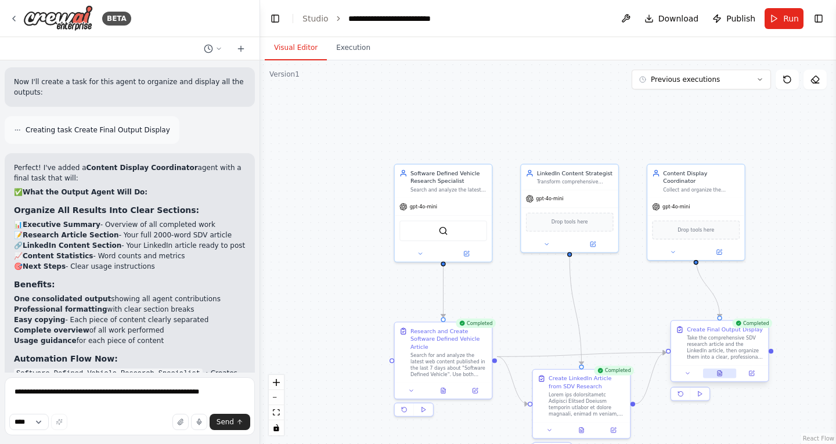
click at [724, 377] on button at bounding box center [720, 373] width 34 height 9
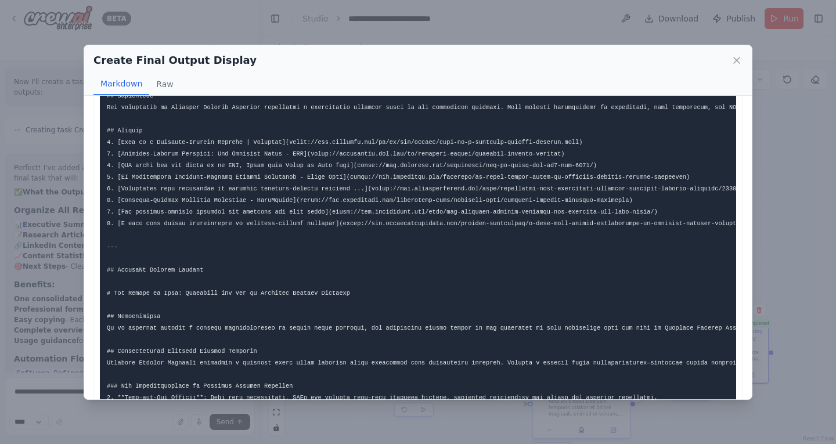
scroll to position [745, 0]
click at [736, 61] on icon at bounding box center [737, 61] width 12 height 12
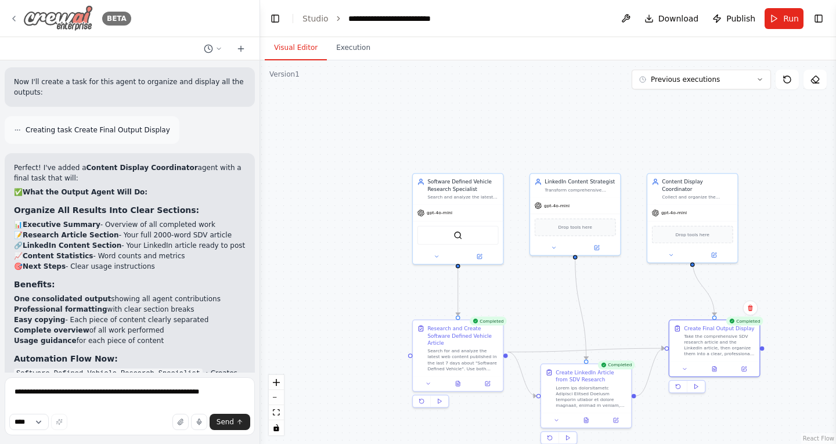
click at [14, 14] on icon at bounding box center [13, 18] width 9 height 9
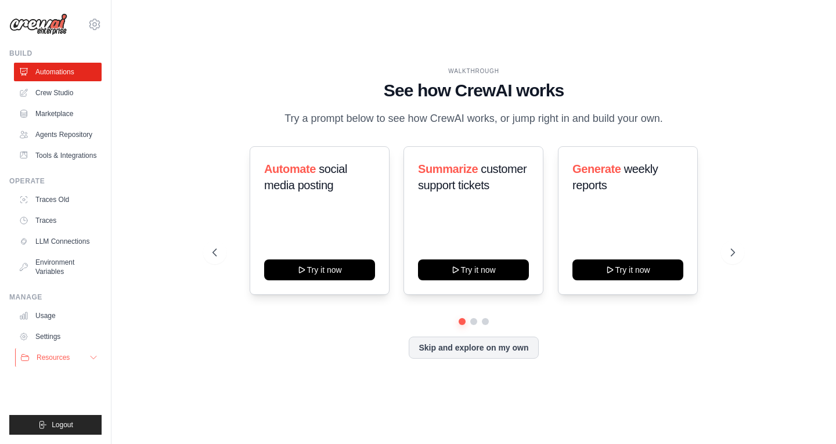
click at [77, 356] on button "Resources" at bounding box center [59, 357] width 88 height 19
drag, startPoint x: 99, startPoint y: 370, endPoint x: 99, endPoint y: 380, distance: 9.9
click at [99, 380] on div "[PERSON_NAME][EMAIL_ADDRESS][PERSON_NAME][DOMAIN_NAME] Settings Build Automatio…" at bounding box center [55, 222] width 111 height 444
click at [92, 352] on button "Resources" at bounding box center [59, 357] width 88 height 19
click at [43, 325] on link "Usage" at bounding box center [59, 315] width 88 height 19
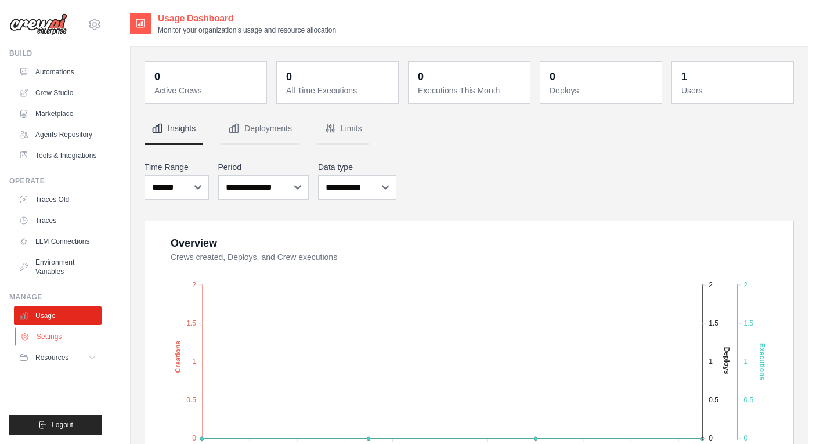
click at [58, 336] on link "Settings" at bounding box center [59, 336] width 88 height 19
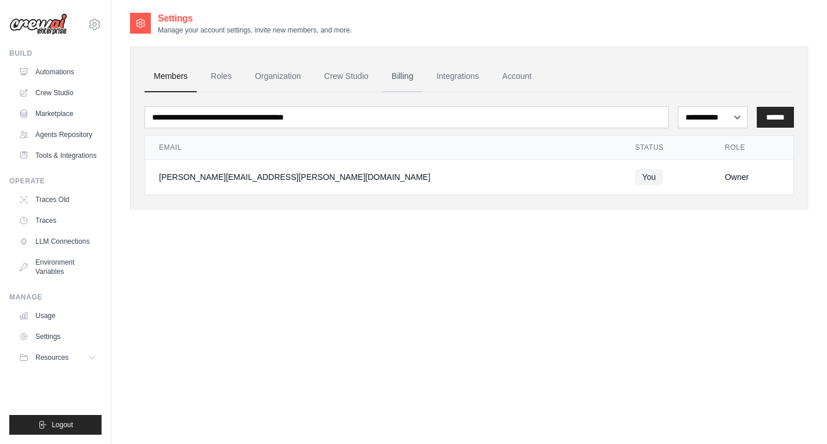
click at [404, 75] on link "Billing" at bounding box center [402, 76] width 40 height 31
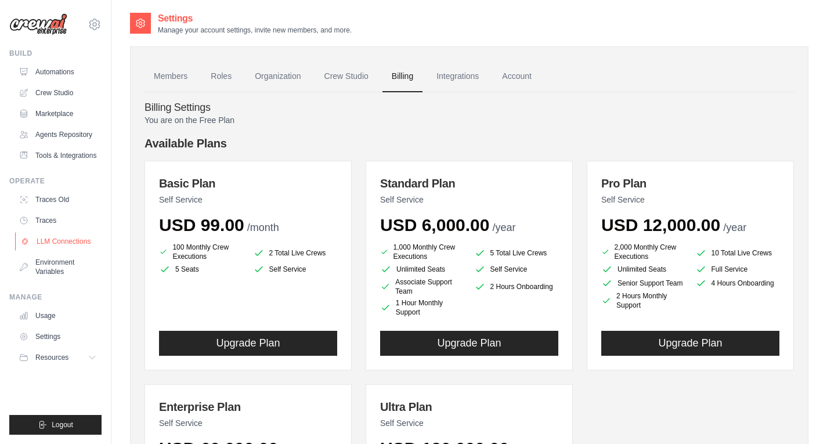
click at [70, 238] on link "LLM Connections" at bounding box center [59, 241] width 88 height 19
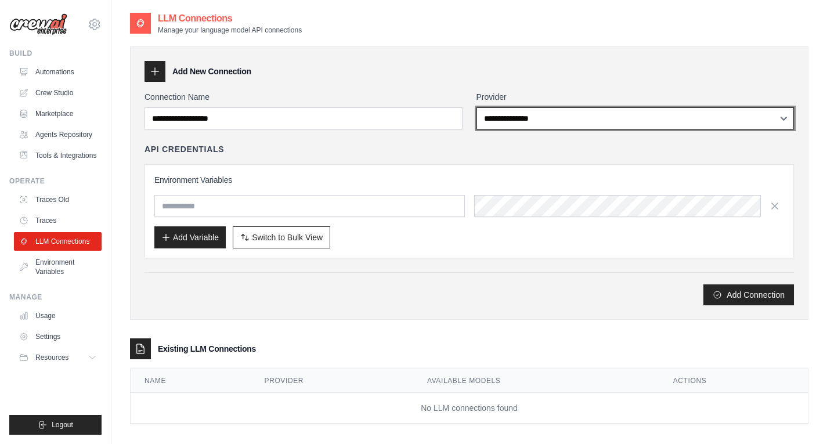
click at [505, 122] on select "**********" at bounding box center [635, 118] width 318 height 22
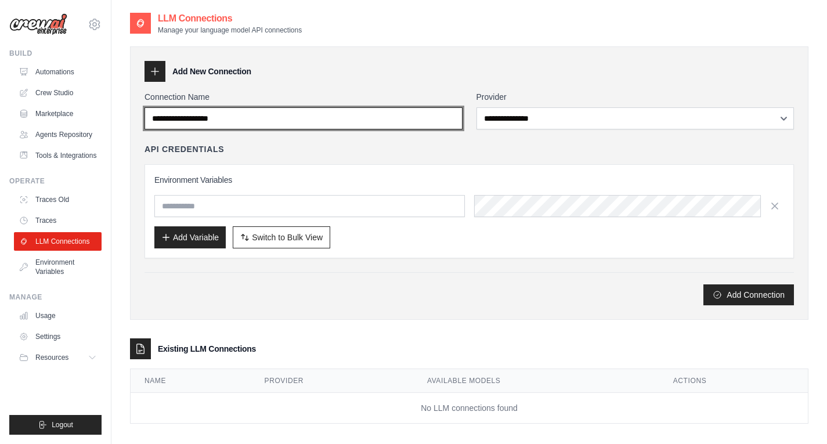
drag, startPoint x: 289, startPoint y: 122, endPoint x: 128, endPoint y: 119, distance: 160.8
click at [128, 119] on div "**********" at bounding box center [469, 234] width 716 height 444
drag, startPoint x: 152, startPoint y: 119, endPoint x: 239, endPoint y: 117, distance: 87.1
click at [239, 117] on input "Connection Name" at bounding box center [303, 118] width 318 height 22
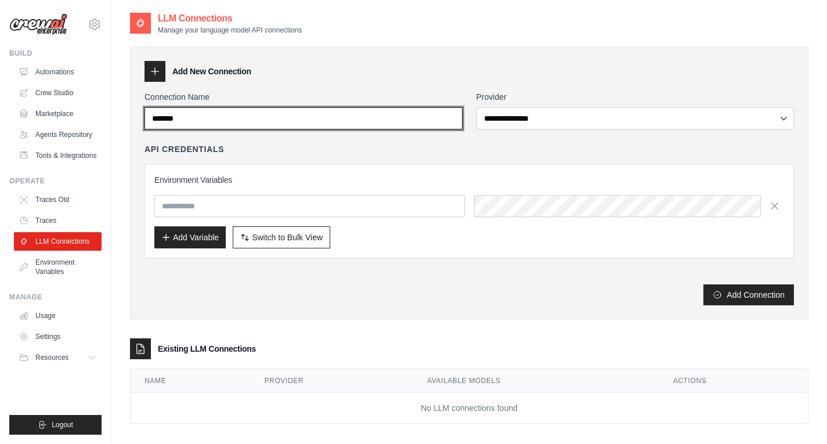
type input "*******"
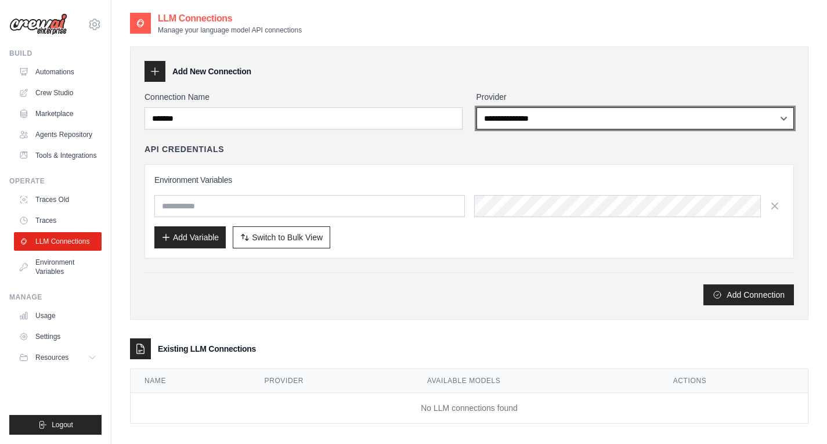
click at [525, 117] on select "**********" at bounding box center [635, 118] width 318 height 22
select select "******"
click at [476, 107] on select "**********" at bounding box center [635, 118] width 318 height 22
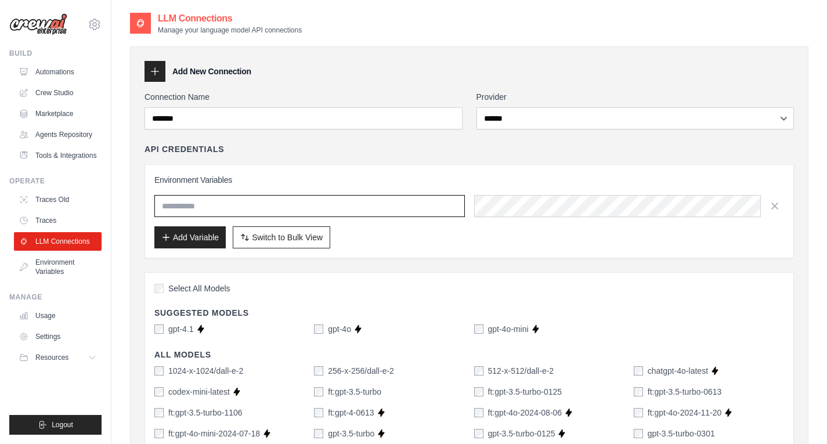
click at [270, 198] on input "text" at bounding box center [309, 206] width 310 height 22
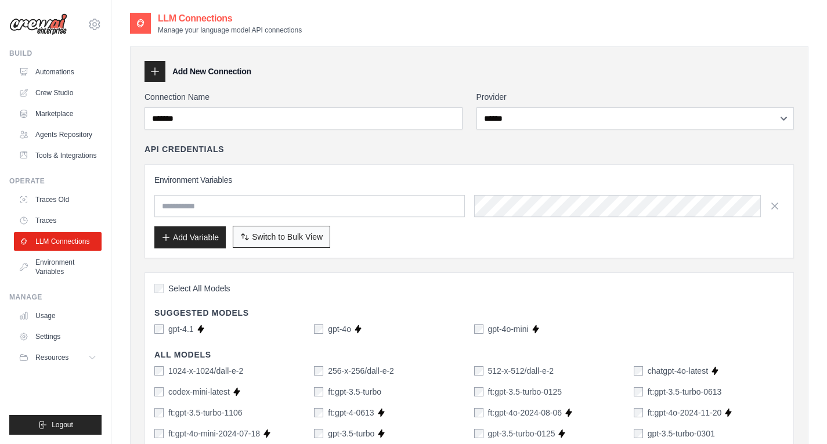
click at [300, 230] on button "Switch to Bulk View Switch to Table View" at bounding box center [281, 237] width 97 height 22
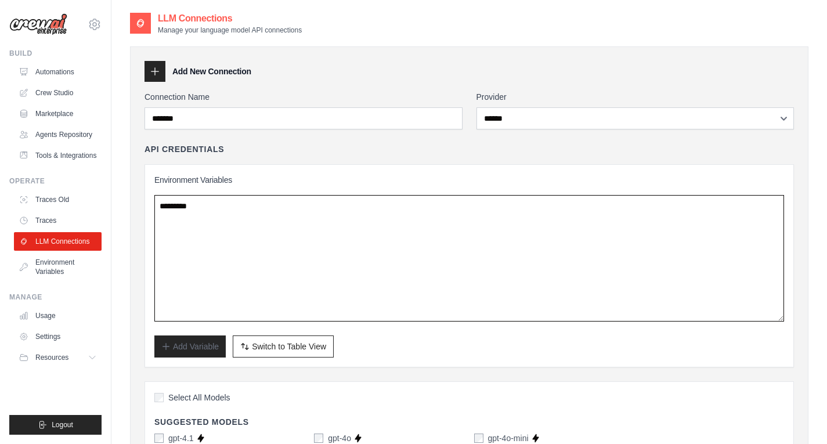
click at [222, 203] on textarea at bounding box center [469, 258] width 630 height 127
click at [197, 201] on textarea at bounding box center [469, 258] width 630 height 127
paste textarea "**********"
type textarea "**********"
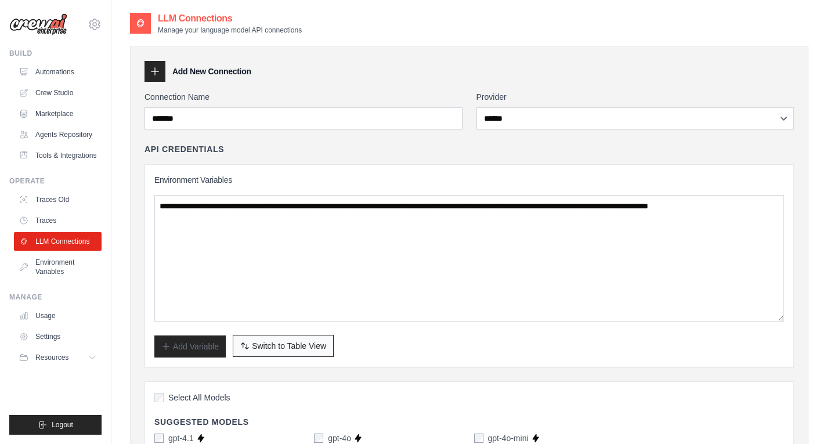
click at [283, 342] on span "Switch to Table View" at bounding box center [289, 346] width 74 height 12
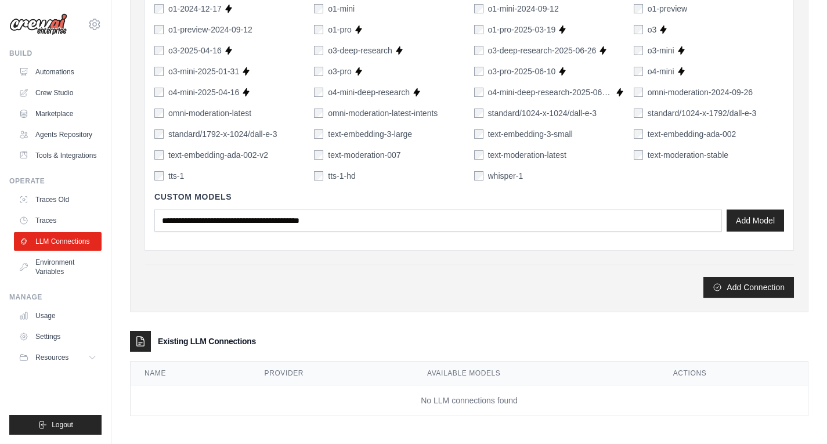
scroll to position [823, 0]
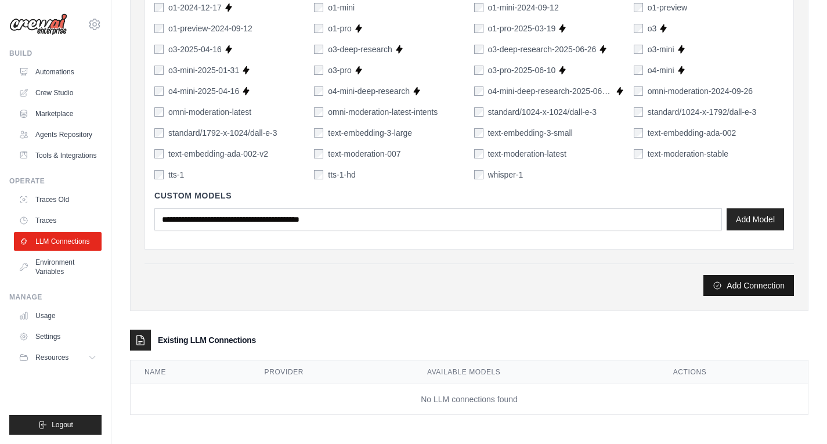
click at [741, 285] on button "Add Connection" at bounding box center [748, 285] width 91 height 21
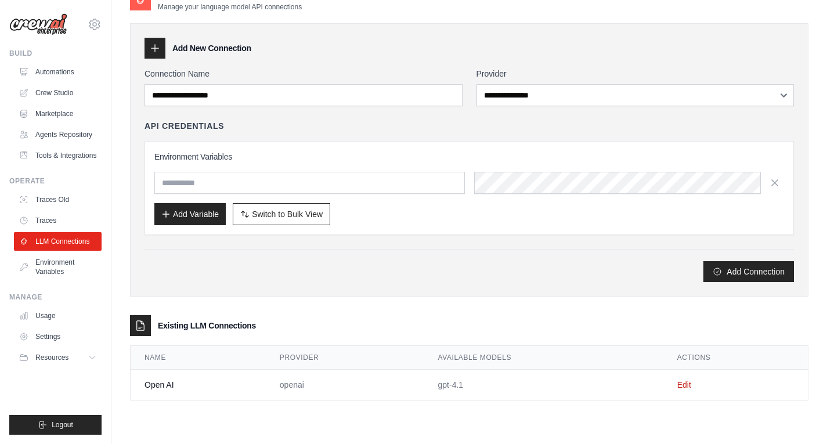
scroll to position [0, 0]
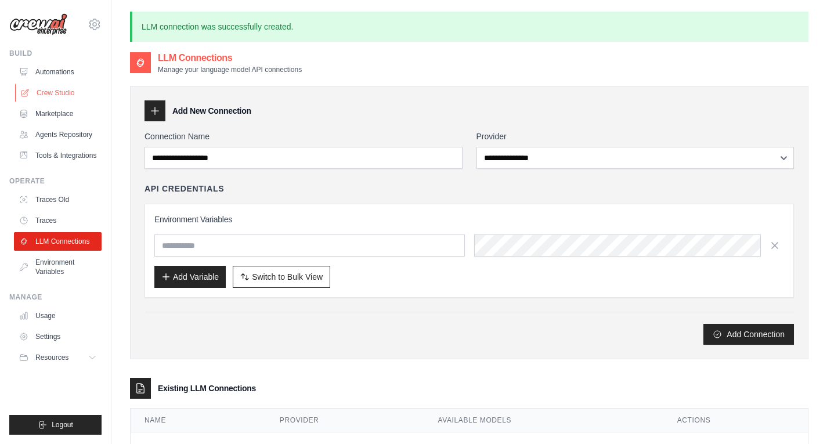
click at [64, 90] on link "Crew Studio" at bounding box center [59, 93] width 88 height 19
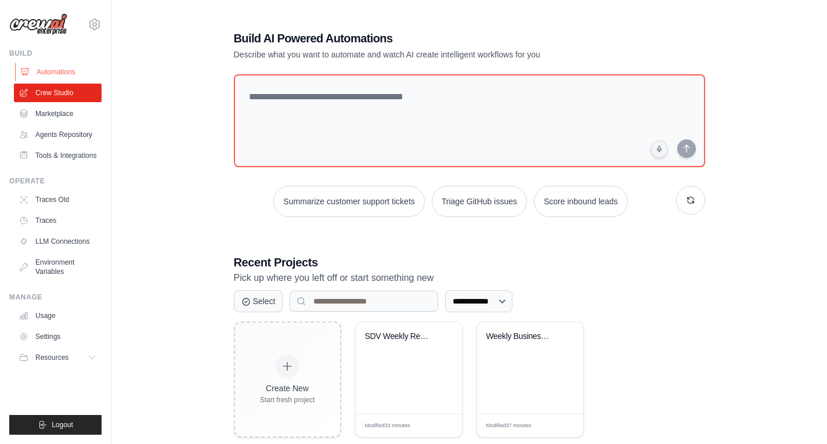
click at [52, 65] on link "Automations" at bounding box center [59, 72] width 88 height 19
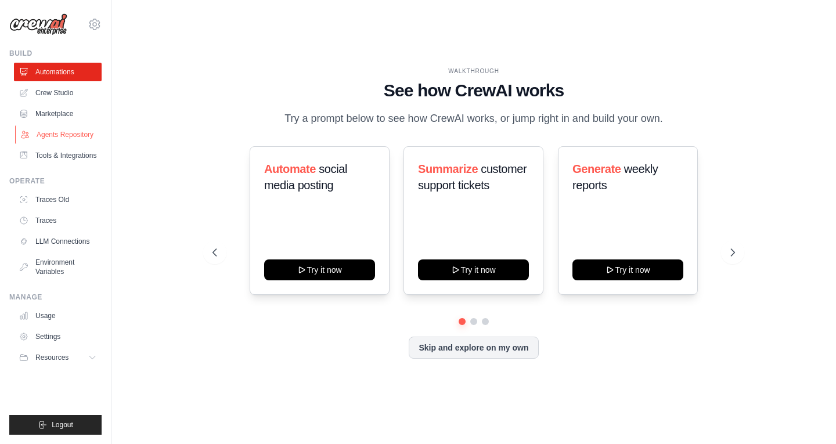
click at [59, 131] on link "Agents Repository" at bounding box center [59, 134] width 88 height 19
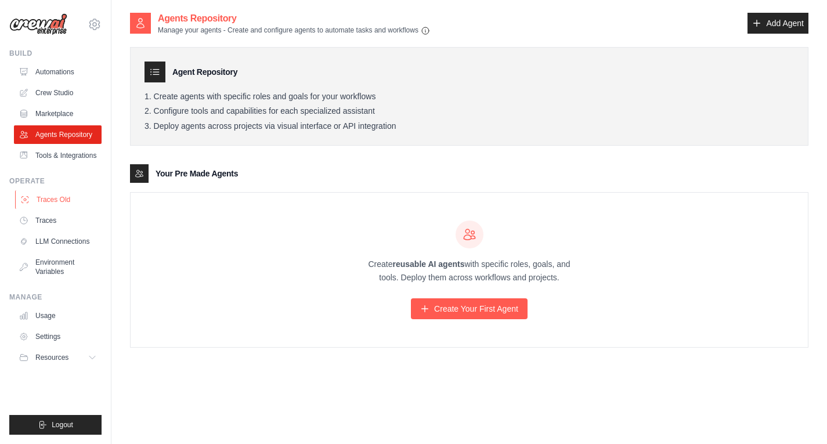
click at [66, 192] on link "Traces Old" at bounding box center [59, 199] width 88 height 19
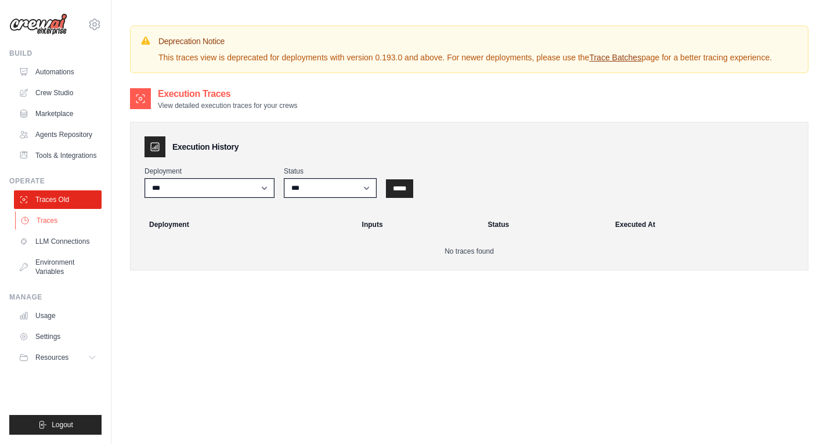
click at [55, 218] on link "Traces" at bounding box center [59, 220] width 88 height 19
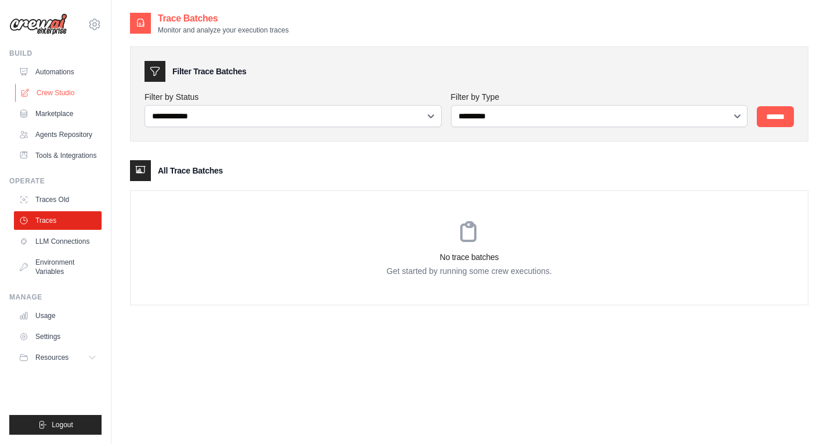
click at [64, 93] on link "Crew Studio" at bounding box center [59, 93] width 88 height 19
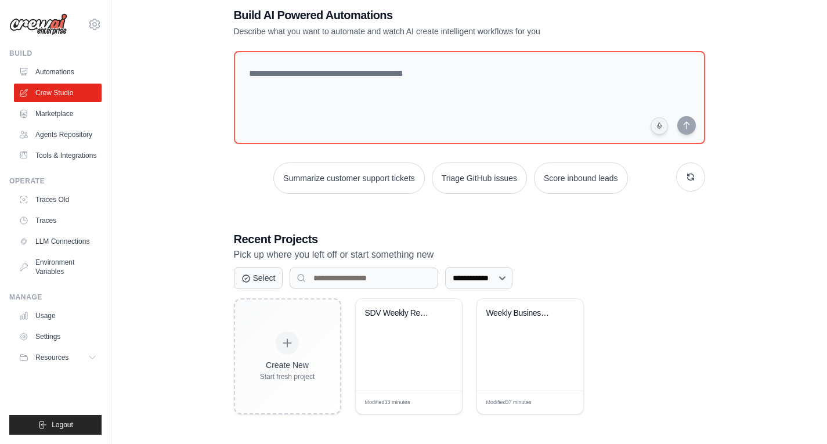
scroll to position [22, 0]
click at [415, 318] on div "SDV Weekly Research Reporter" at bounding box center [400, 316] width 70 height 15
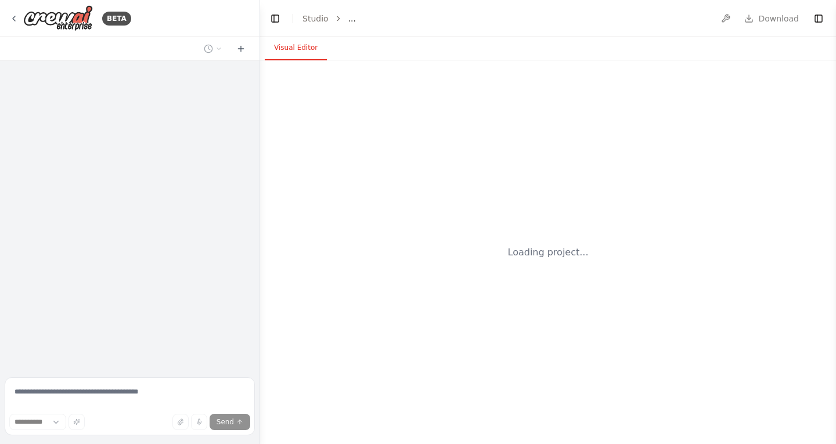
select select "****"
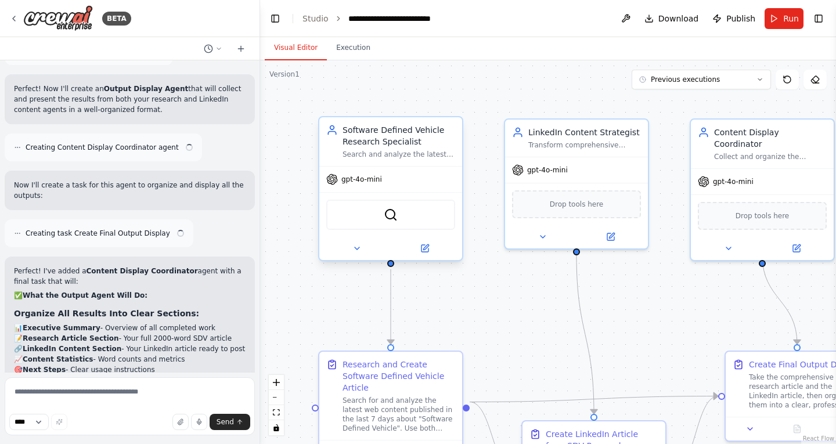
click at [355, 182] on span "gpt-4o-mini" at bounding box center [361, 179] width 41 height 9
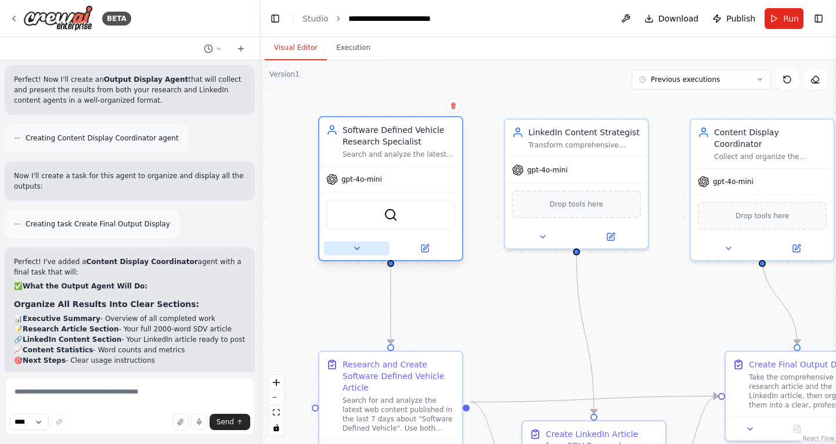
click at [363, 251] on button at bounding box center [357, 248] width 66 height 14
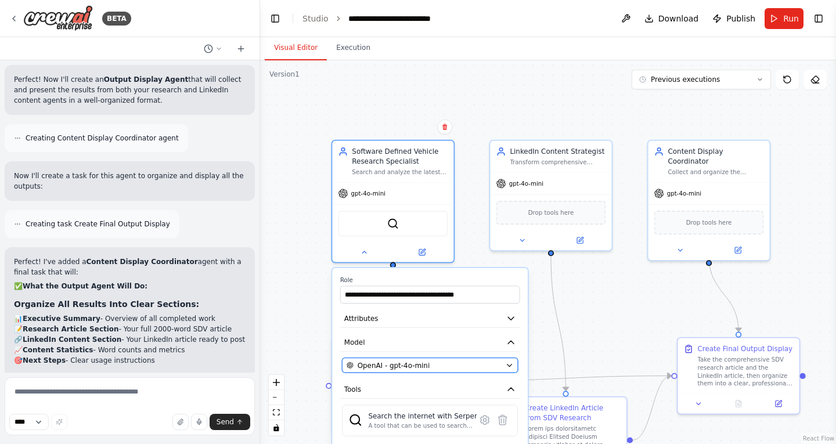
click at [448, 364] on div "OpenAI - gpt-4o-mini" at bounding box center [423, 365] width 155 height 10
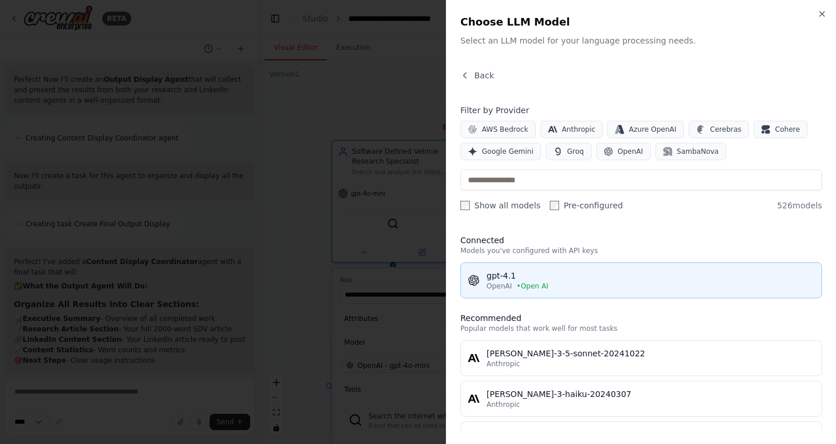
click at [590, 279] on div "gpt-4.1" at bounding box center [650, 276] width 328 height 12
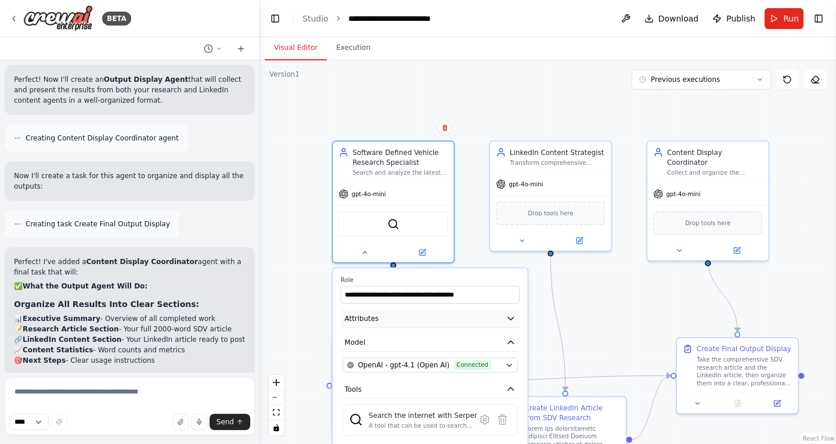
click at [469, 326] on button "Attributes" at bounding box center [430, 318] width 179 height 18
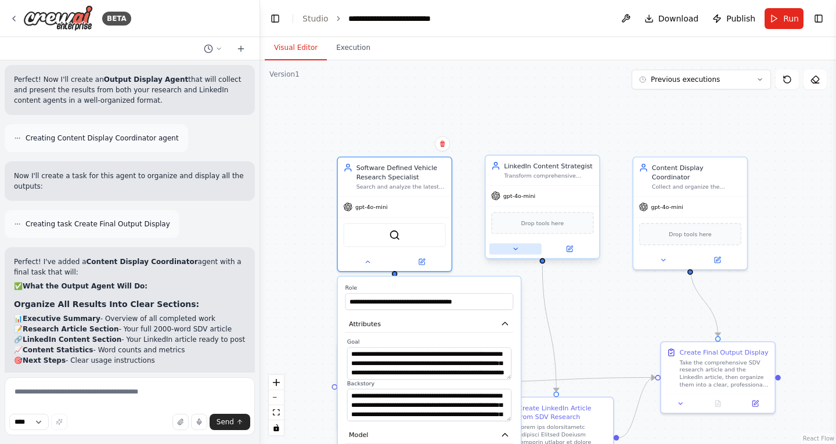
click at [512, 247] on icon at bounding box center [515, 249] width 8 height 8
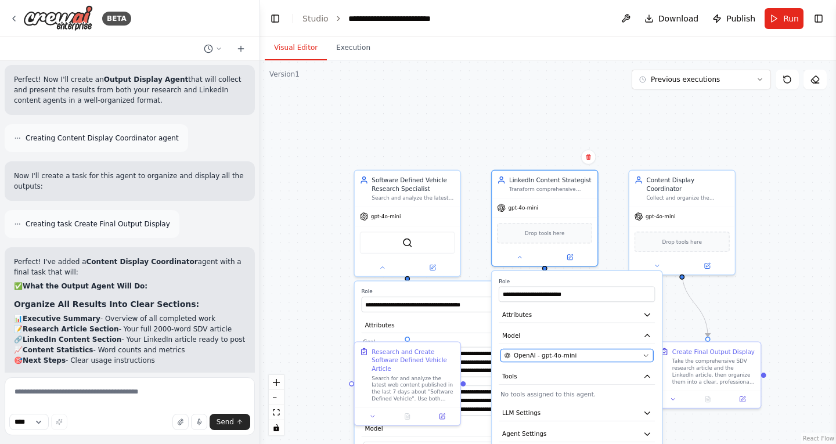
click at [565, 355] on span "OpenAI - gpt-4o-mini" at bounding box center [545, 355] width 63 height 9
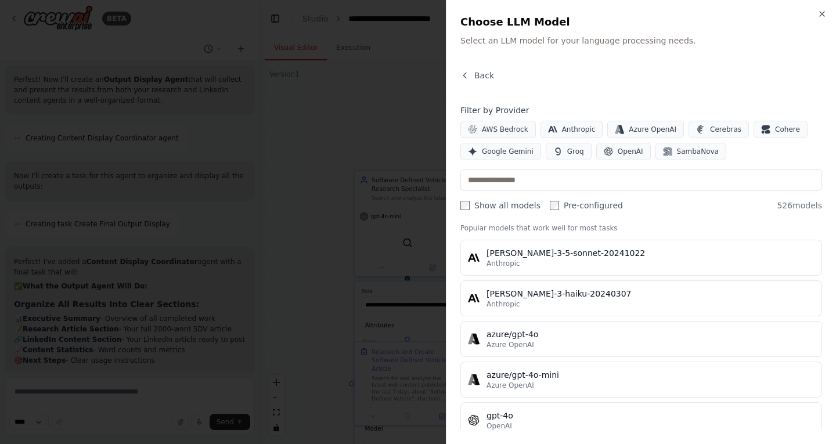
scroll to position [0, 0]
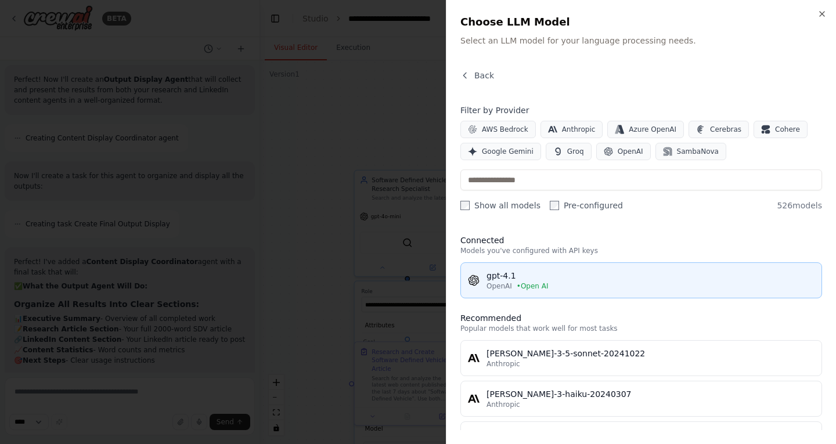
click at [534, 276] on div "gpt-4.1" at bounding box center [650, 276] width 328 height 12
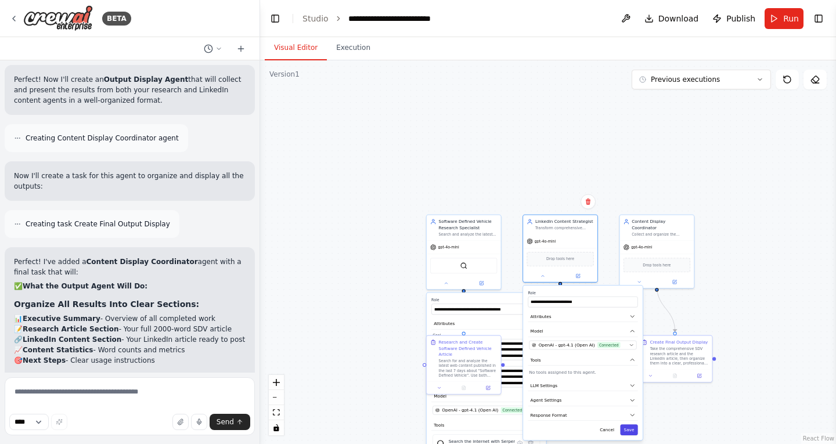
click at [628, 431] on button "Save" at bounding box center [628, 429] width 17 height 11
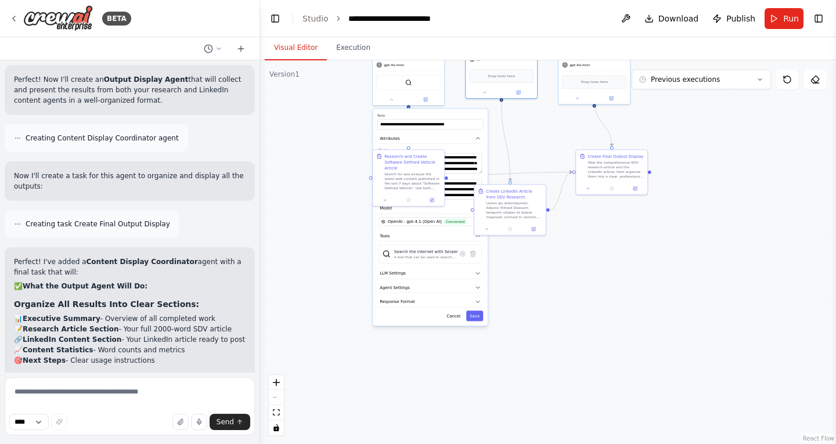
drag, startPoint x: 573, startPoint y: 318, endPoint x: 516, endPoint y: 131, distance: 195.3
click at [516, 131] on div ".deletable-edge-delete-btn { width: 20px; height: 20px; border: 0px solid #ffff…" at bounding box center [548, 252] width 576 height 384
click at [478, 315] on button "Save" at bounding box center [474, 315] width 17 height 10
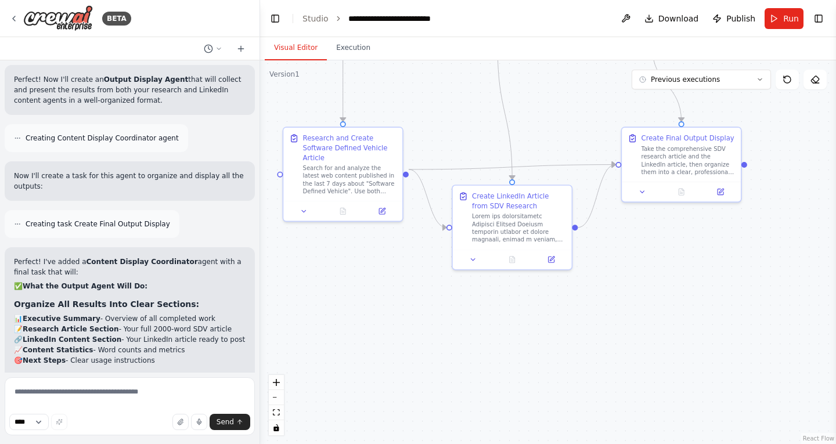
drag, startPoint x: 498, startPoint y: 336, endPoint x: 553, endPoint y: 424, distance: 104.0
click at [553, 424] on div ".deletable-edge-delete-btn { width: 20px; height: 20px; border: 0px solid #ffff…" at bounding box center [548, 252] width 576 height 384
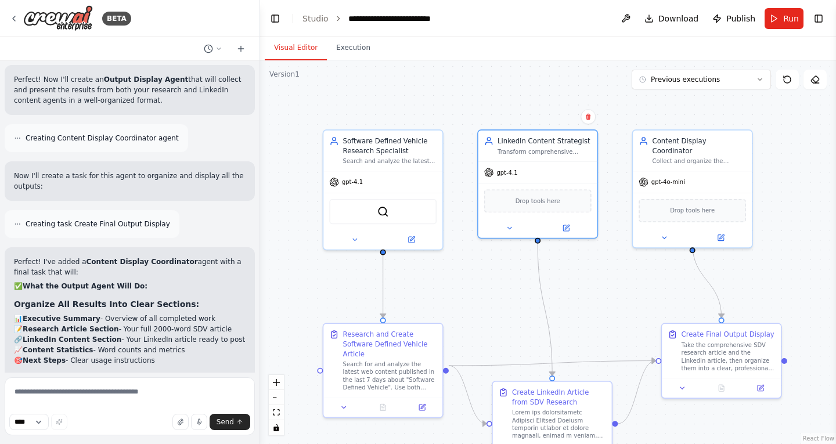
drag, startPoint x: 503, startPoint y: 148, endPoint x: 486, endPoint y: 323, distance: 175.4
click at [486, 323] on div ".deletable-edge-delete-btn { width: 20px; height: 20px; border: 0px solid #ffff…" at bounding box center [548, 252] width 576 height 384
click at [669, 176] on div "gpt-4o-mini" at bounding box center [661, 181] width 46 height 10
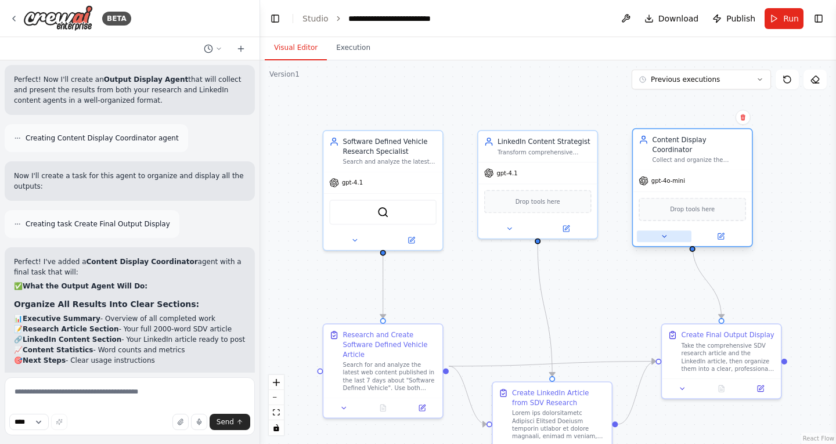
click at [663, 233] on icon at bounding box center [664, 237] width 8 height 8
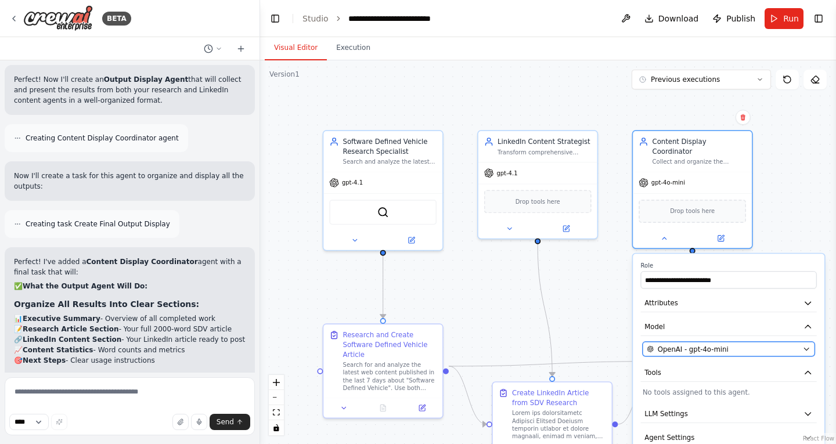
click at [706, 344] on span "OpenAI - gpt-4o-mini" at bounding box center [693, 349] width 71 height 10
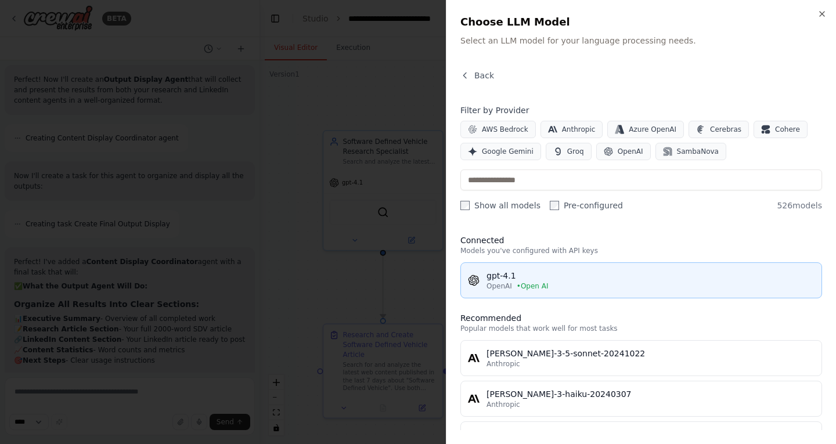
click at [616, 277] on div "gpt-4.1" at bounding box center [650, 276] width 328 height 12
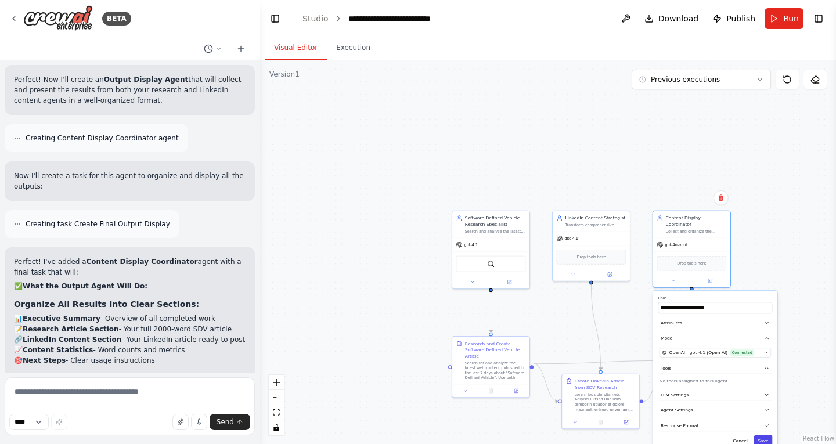
click at [767, 436] on button "Save" at bounding box center [763, 440] width 19 height 11
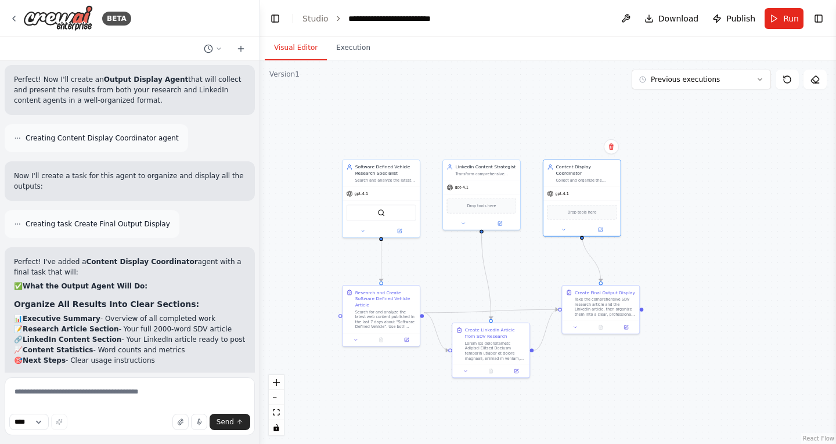
drag, startPoint x: 768, startPoint y: 405, endPoint x: 666, endPoint y: 355, distance: 114.5
click at [666, 355] on div ".deletable-edge-delete-btn { width: 20px; height: 20px; border: 0px solid #ffff…" at bounding box center [548, 252] width 576 height 384
click at [345, 47] on button "Execution" at bounding box center [353, 48] width 53 height 24
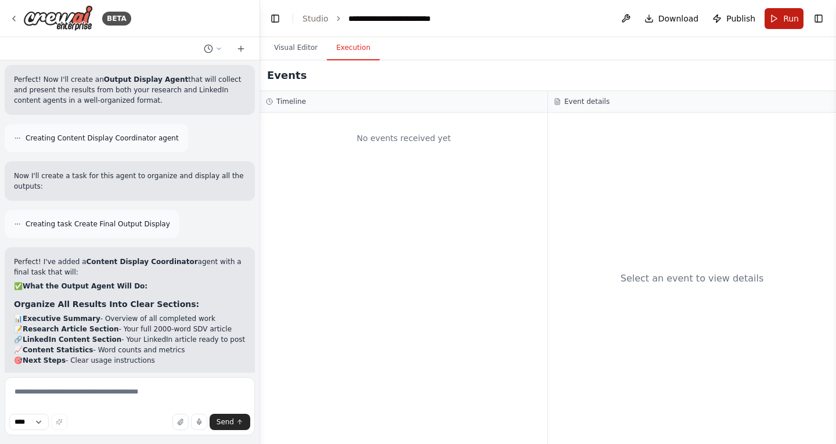
click at [779, 20] on button "Run" at bounding box center [783, 18] width 39 height 21
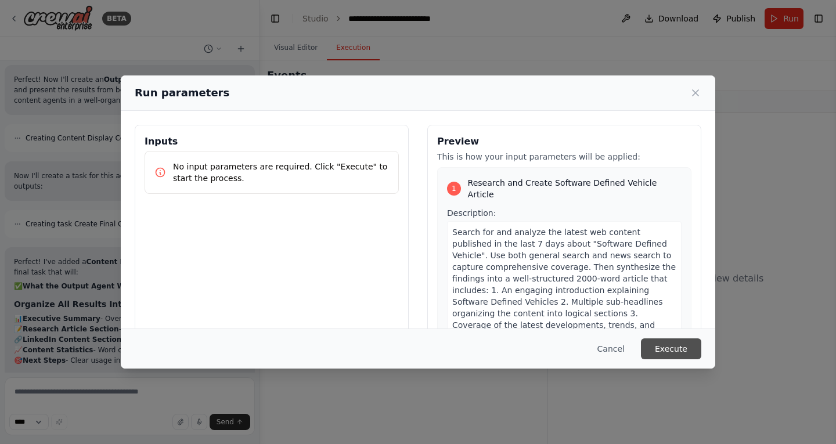
click at [675, 349] on button "Execute" at bounding box center [671, 348] width 60 height 21
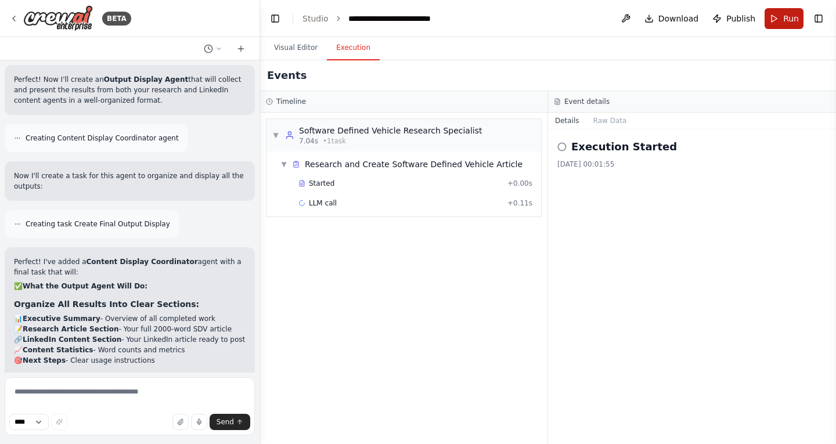
click at [787, 15] on span "Run" at bounding box center [791, 19] width 16 height 12
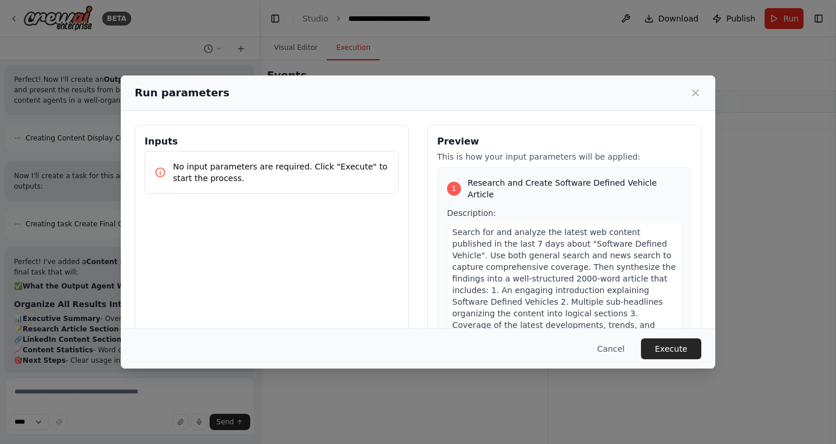
click at [688, 271] on div "Preview This is how your input parameters will be applied: 1 Research and Creat…" at bounding box center [564, 262] width 274 height 275
click at [667, 340] on button "Execute" at bounding box center [671, 348] width 60 height 21
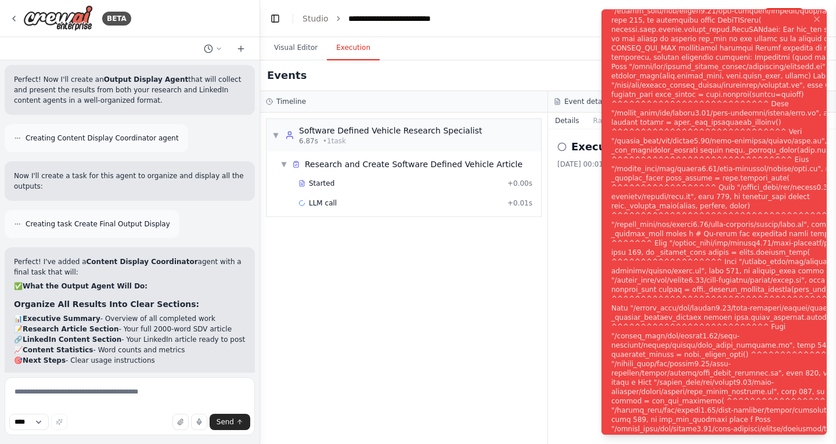
click at [406, 265] on div "▼ Software Defined Vehicle Research Specialist 6.87s • 1 task ▼ Research and Cr…" at bounding box center [403, 278] width 287 height 331
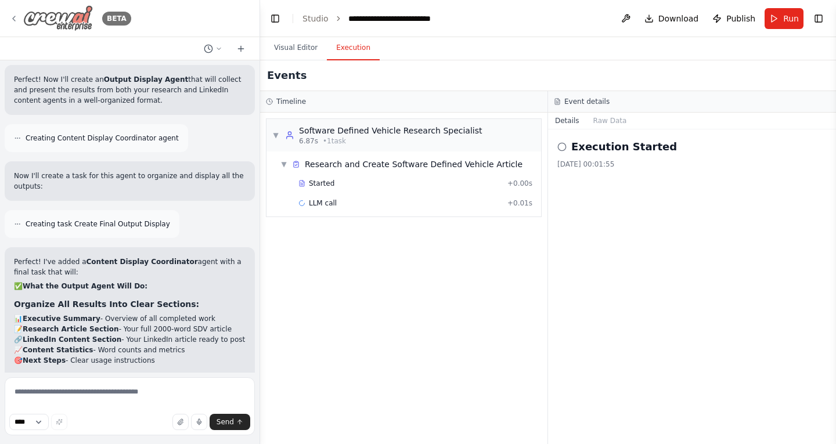
click at [13, 18] on icon at bounding box center [14, 18] width 2 height 5
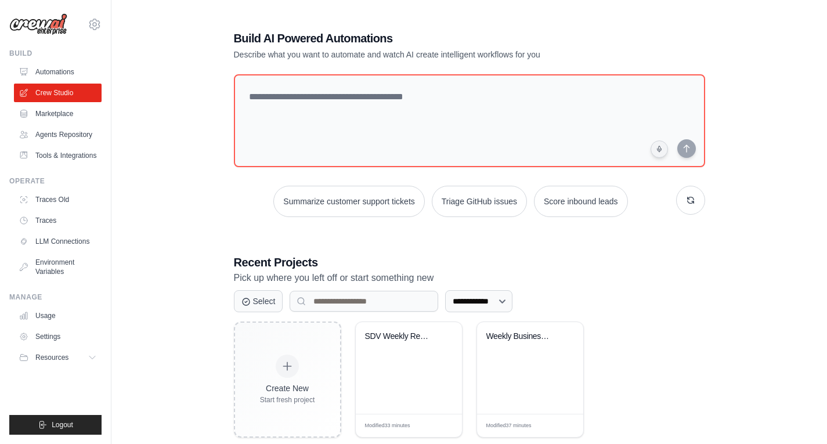
drag, startPoint x: 448, startPoint y: 335, endPoint x: 622, endPoint y: 363, distance: 175.7
drag, startPoint x: 622, startPoint y: 363, endPoint x: 657, endPoint y: 344, distance: 40.2
click at [657, 344] on div "Create New Start fresh project SDV Weekly Research Reporter Modified 33 minutes…" at bounding box center [469, 379] width 471 height 116
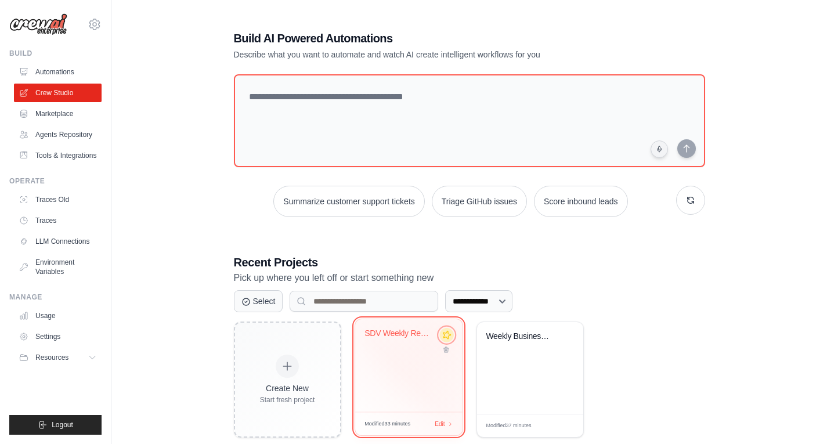
click at [446, 334] on icon at bounding box center [446, 335] width 12 height 12
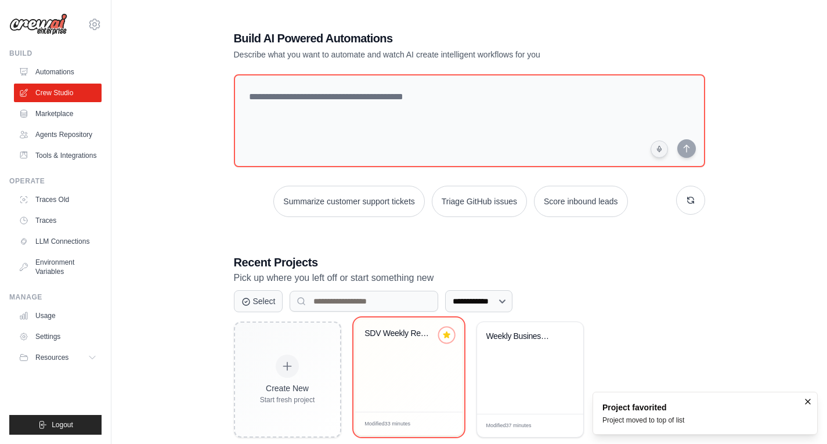
scroll to position [23, 0]
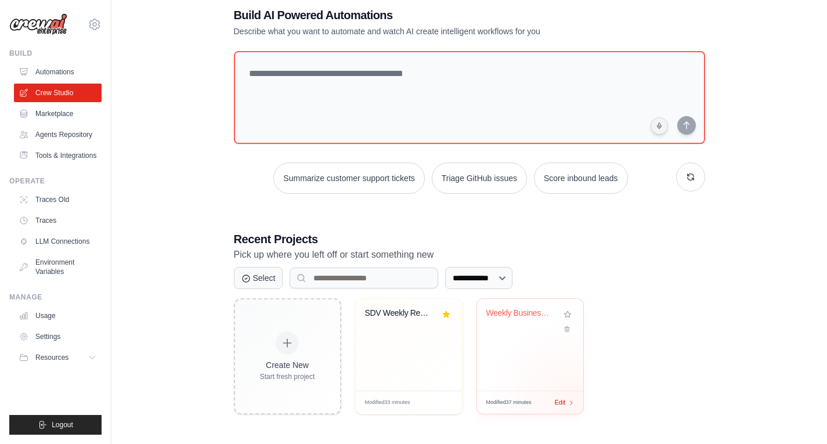
click at [570, 403] on div "Edit" at bounding box center [565, 403] width 20 height 10
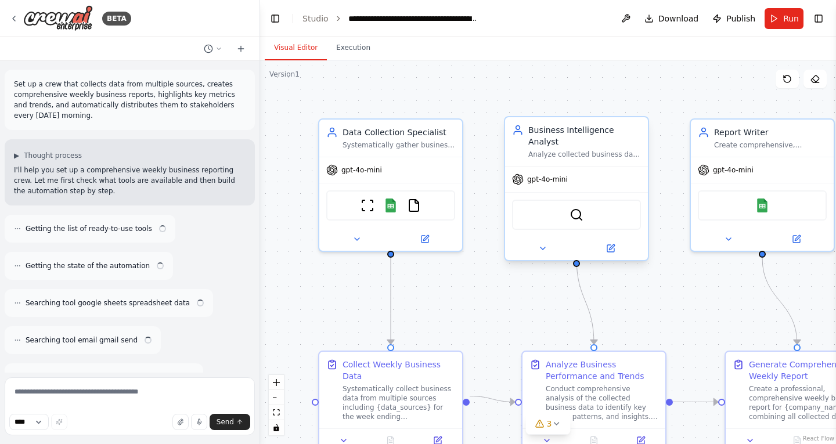
scroll to position [569, 0]
